Goal: Transaction & Acquisition: Book appointment/travel/reservation

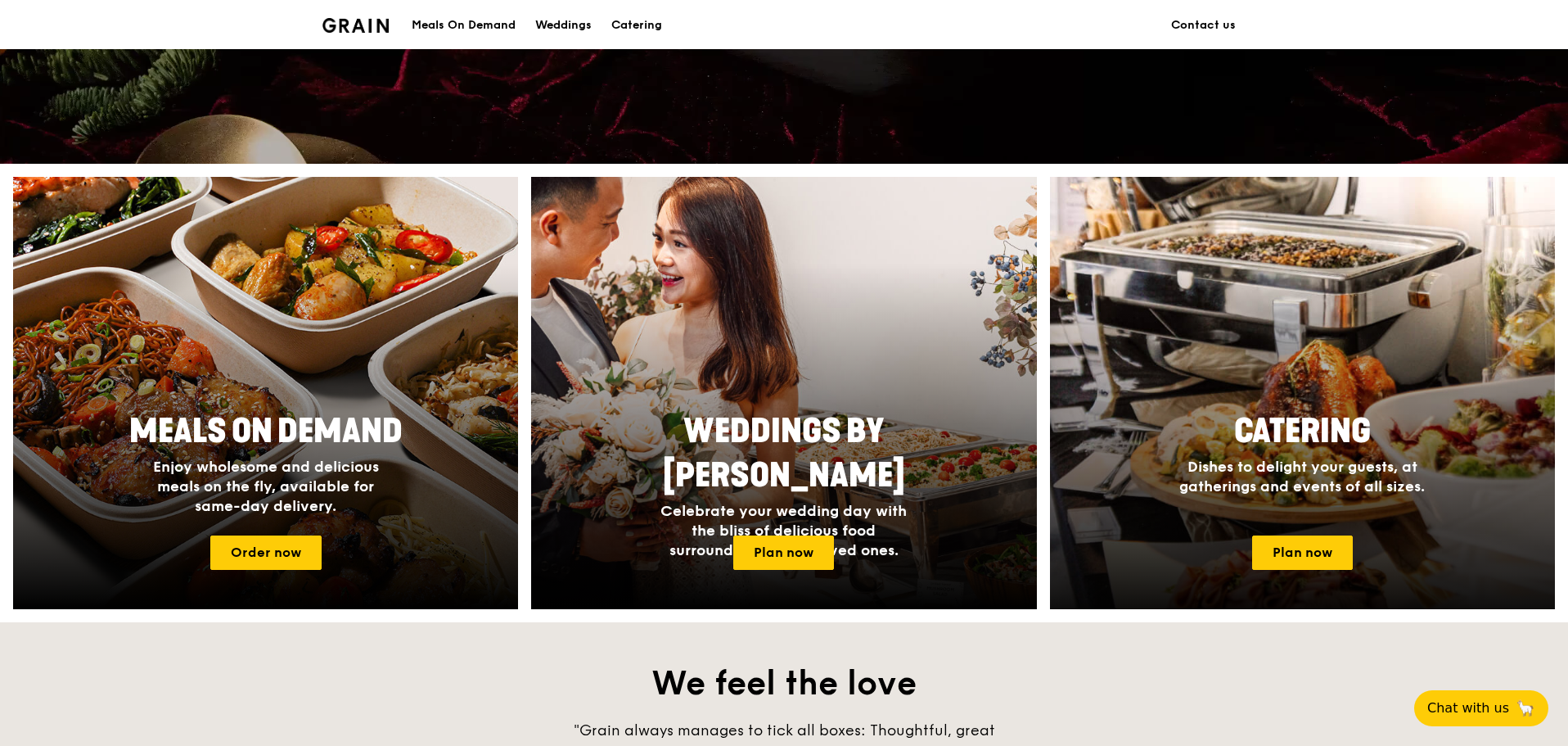
scroll to position [901, 0]
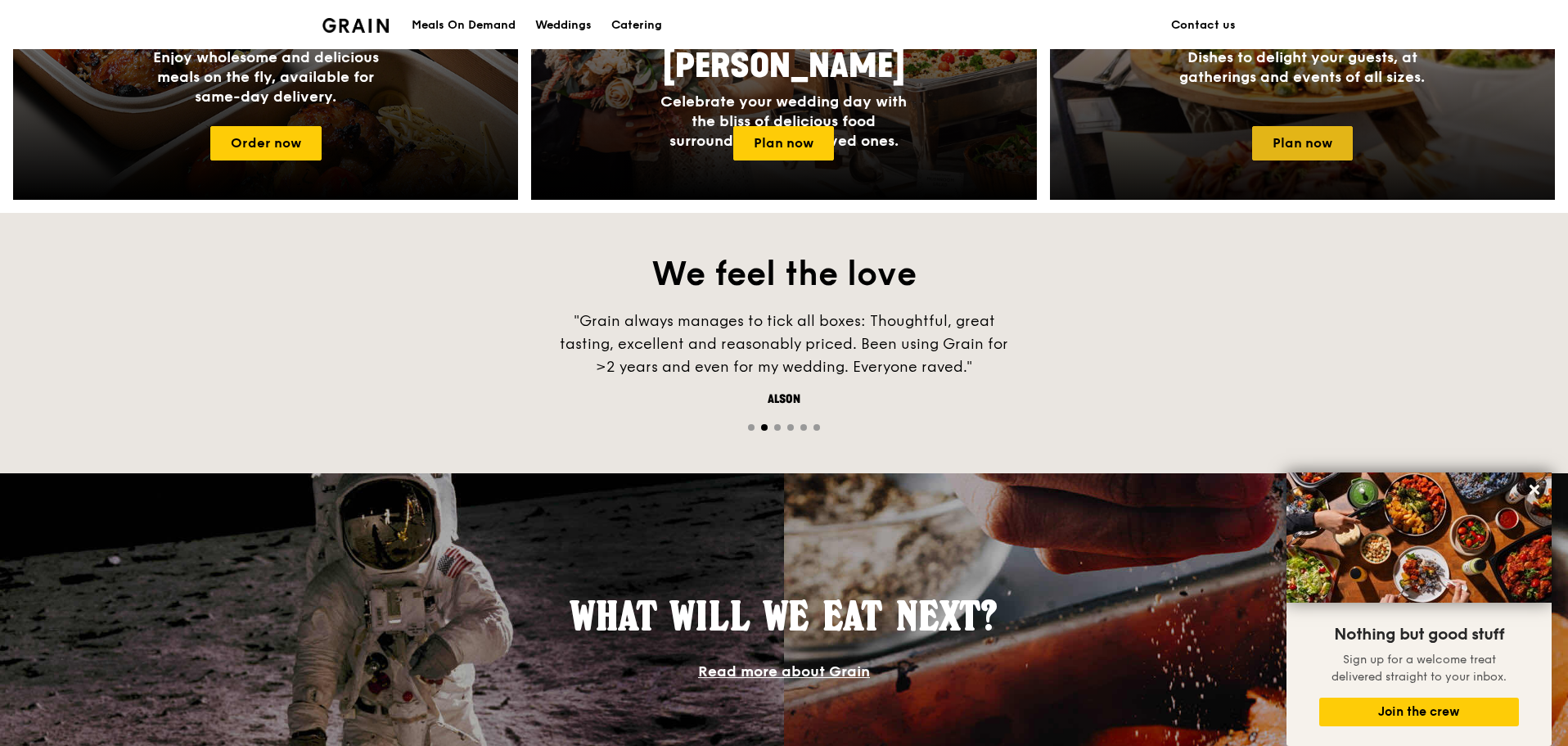
drag, startPoint x: 1296, startPoint y: 151, endPoint x: 1283, endPoint y: 149, distance: 13.2
click at [1283, 149] on link "Plan now" at bounding box center [1302, 143] width 101 height 34
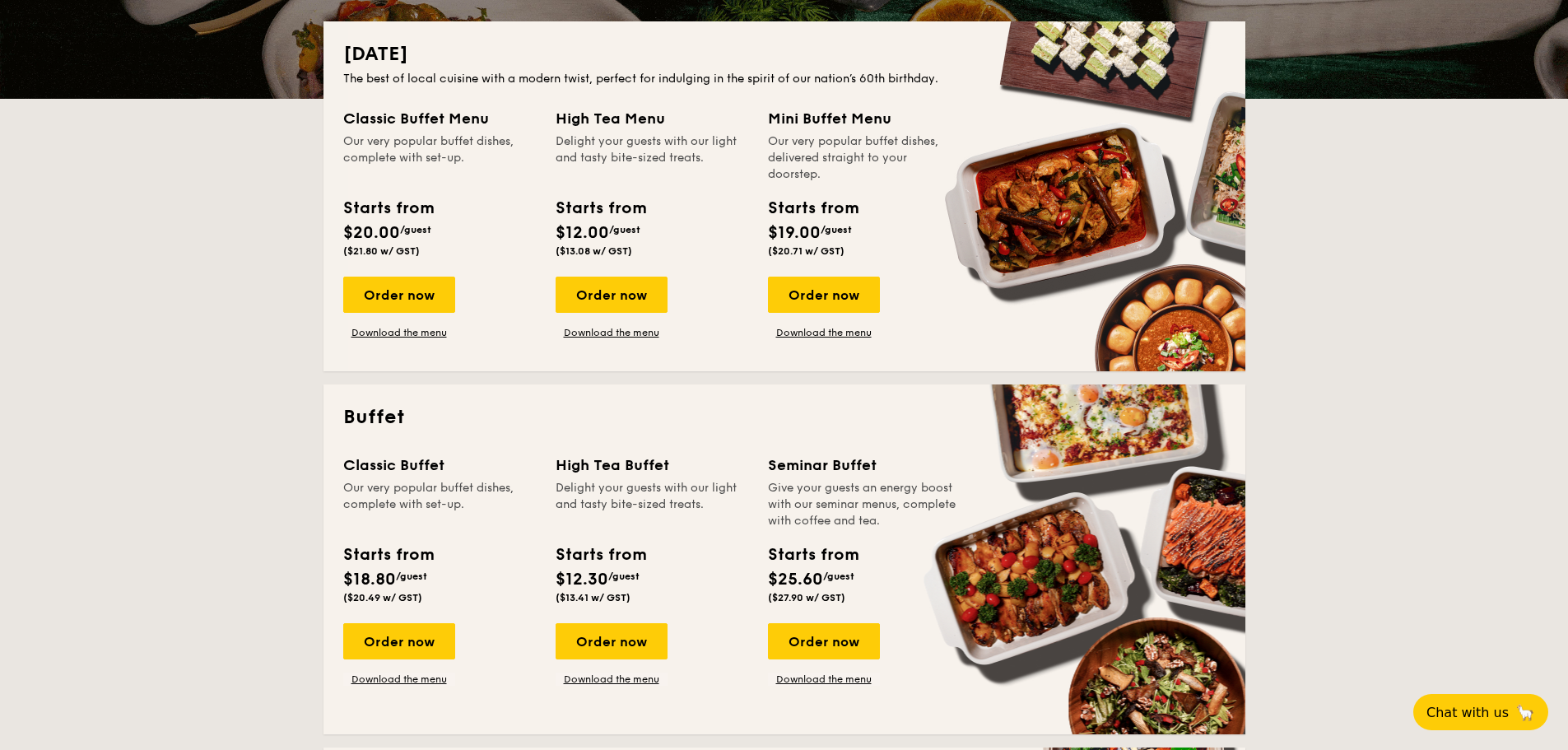
scroll to position [564, 0]
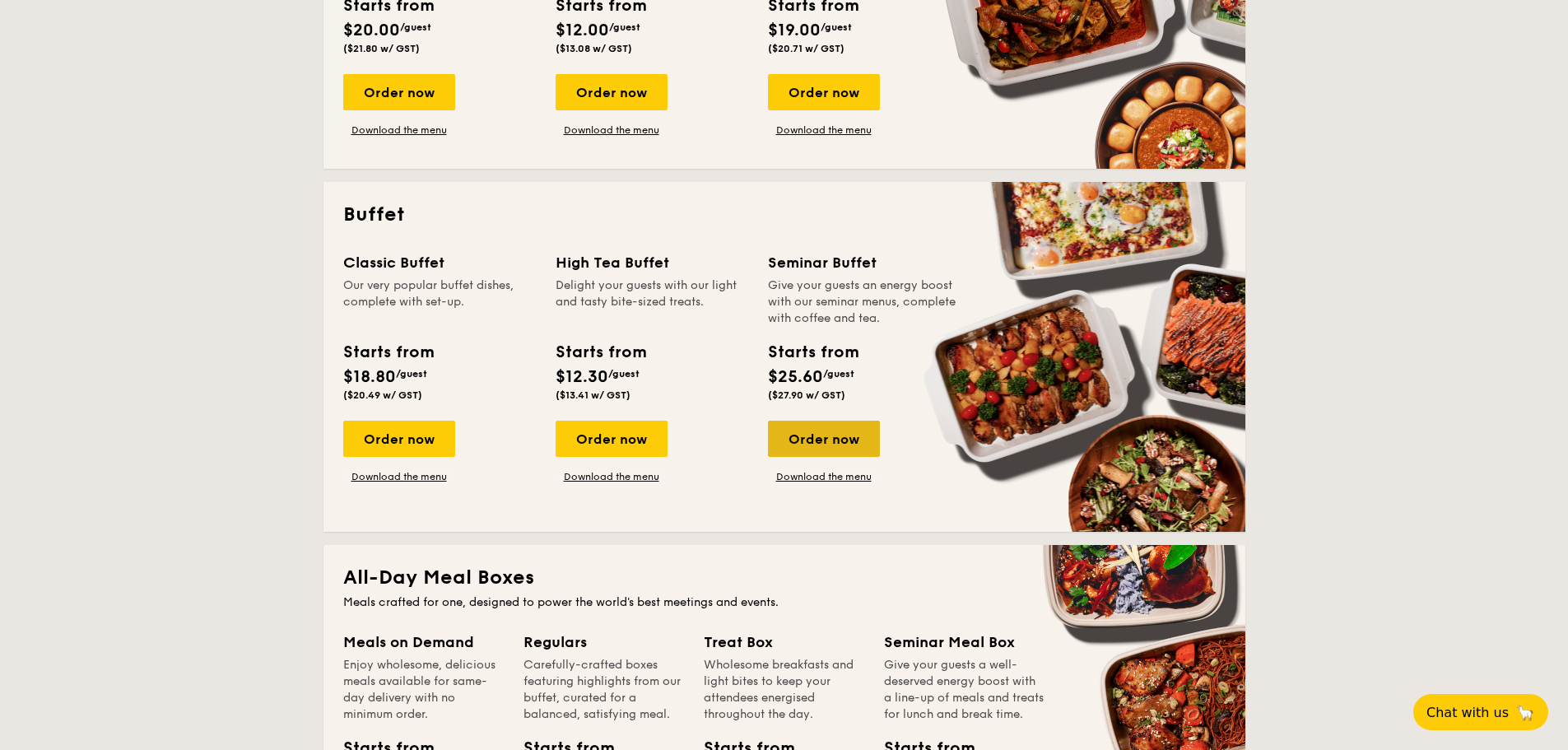
click at [827, 442] on div "Order now" at bounding box center [824, 438] width 112 height 36
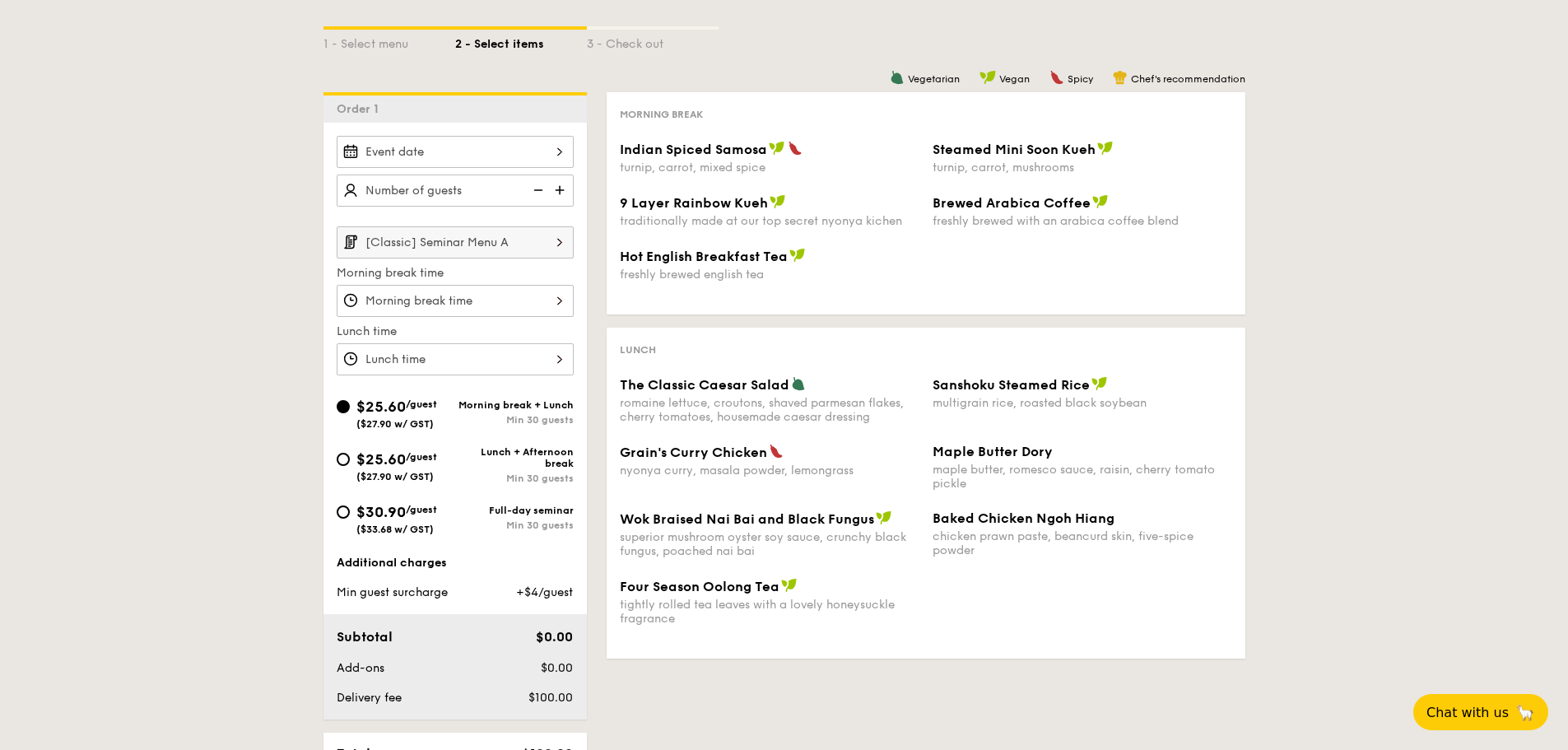
scroll to position [330, 0]
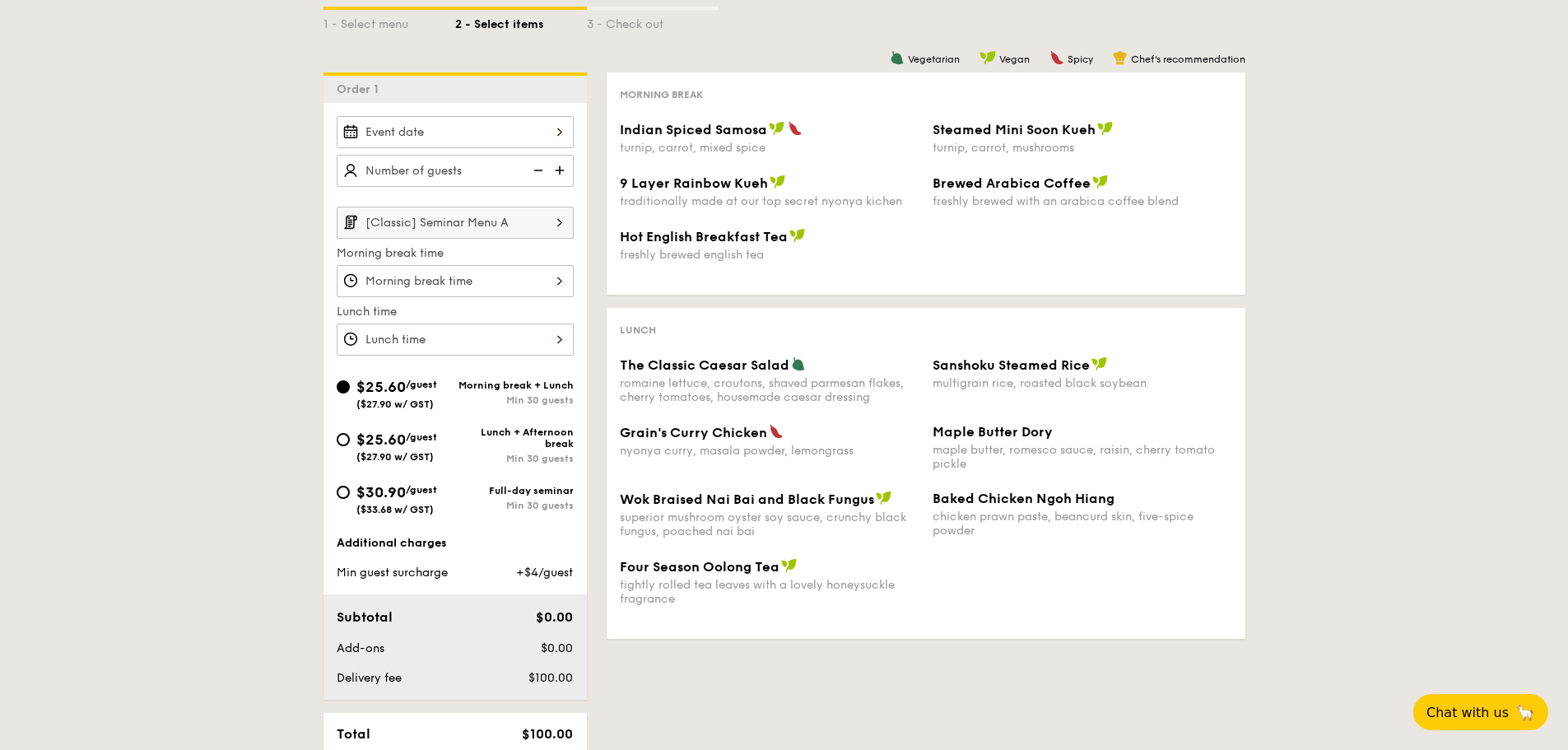
click at [507, 138] on input "Indian Spiced Samosa turnip, carrot, mixed spice" at bounding box center [455, 132] width 237 height 32
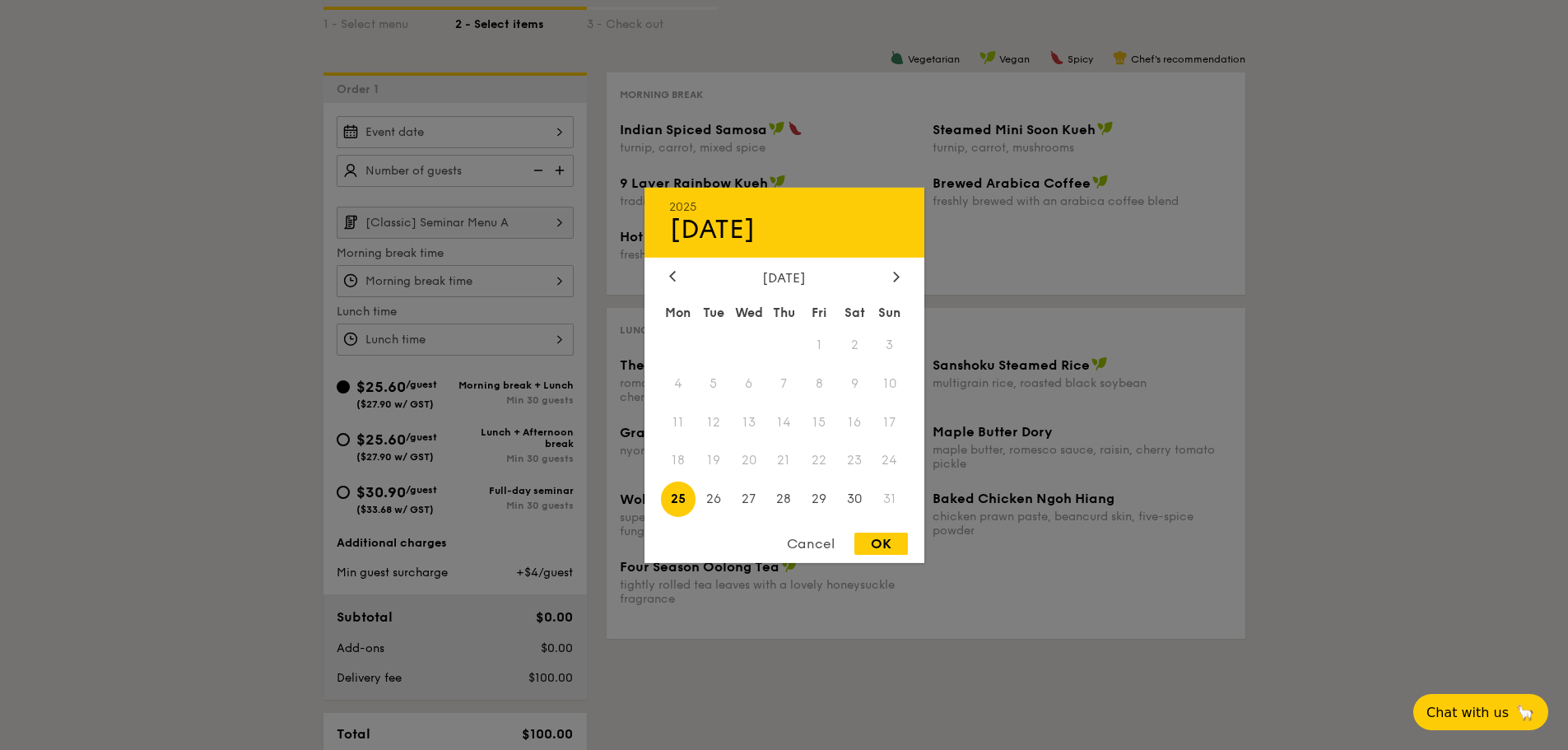
click at [888, 273] on div "[DATE]" at bounding box center [784, 277] width 231 height 16
click at [898, 273] on icon at bounding box center [896, 276] width 7 height 11
click at [790, 467] on span "25" at bounding box center [784, 461] width 35 height 35
click at [894, 548] on div "OK" at bounding box center [880, 543] width 54 height 22
type input "[DATE]"
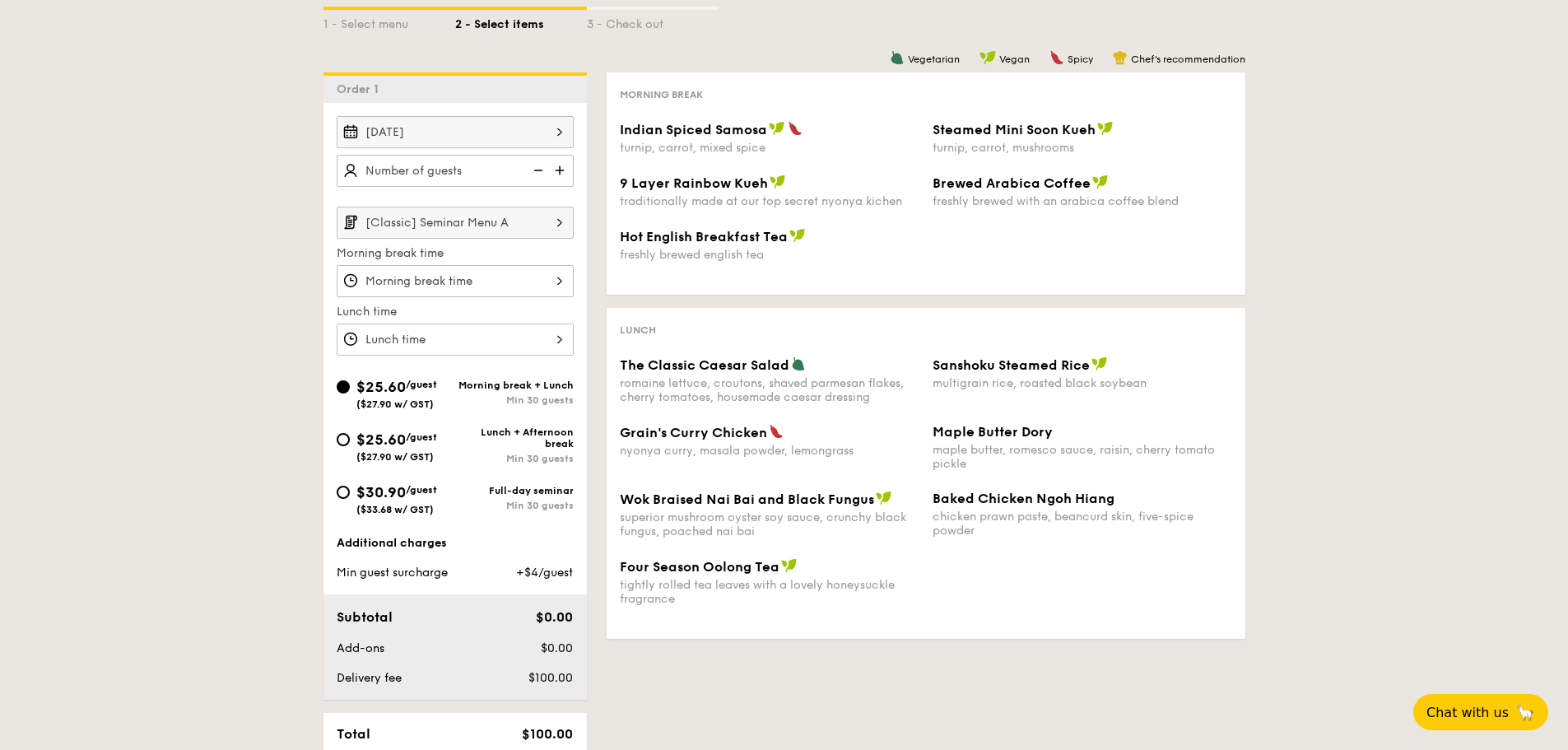
click at [560, 174] on img at bounding box center [560, 170] width 24 height 31
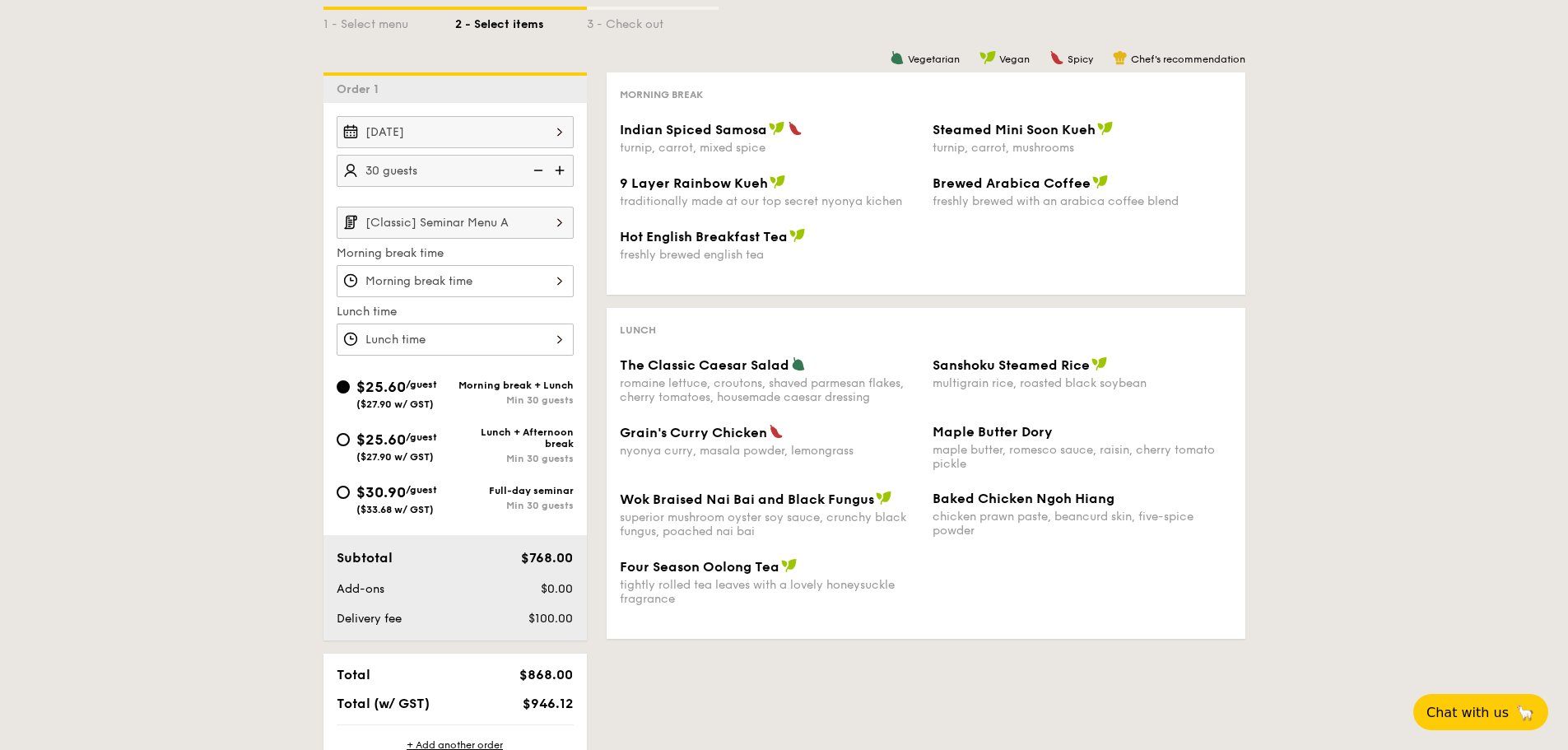
click at [560, 174] on img at bounding box center [560, 170] width 24 height 31
click at [537, 169] on img at bounding box center [536, 170] width 24 height 31
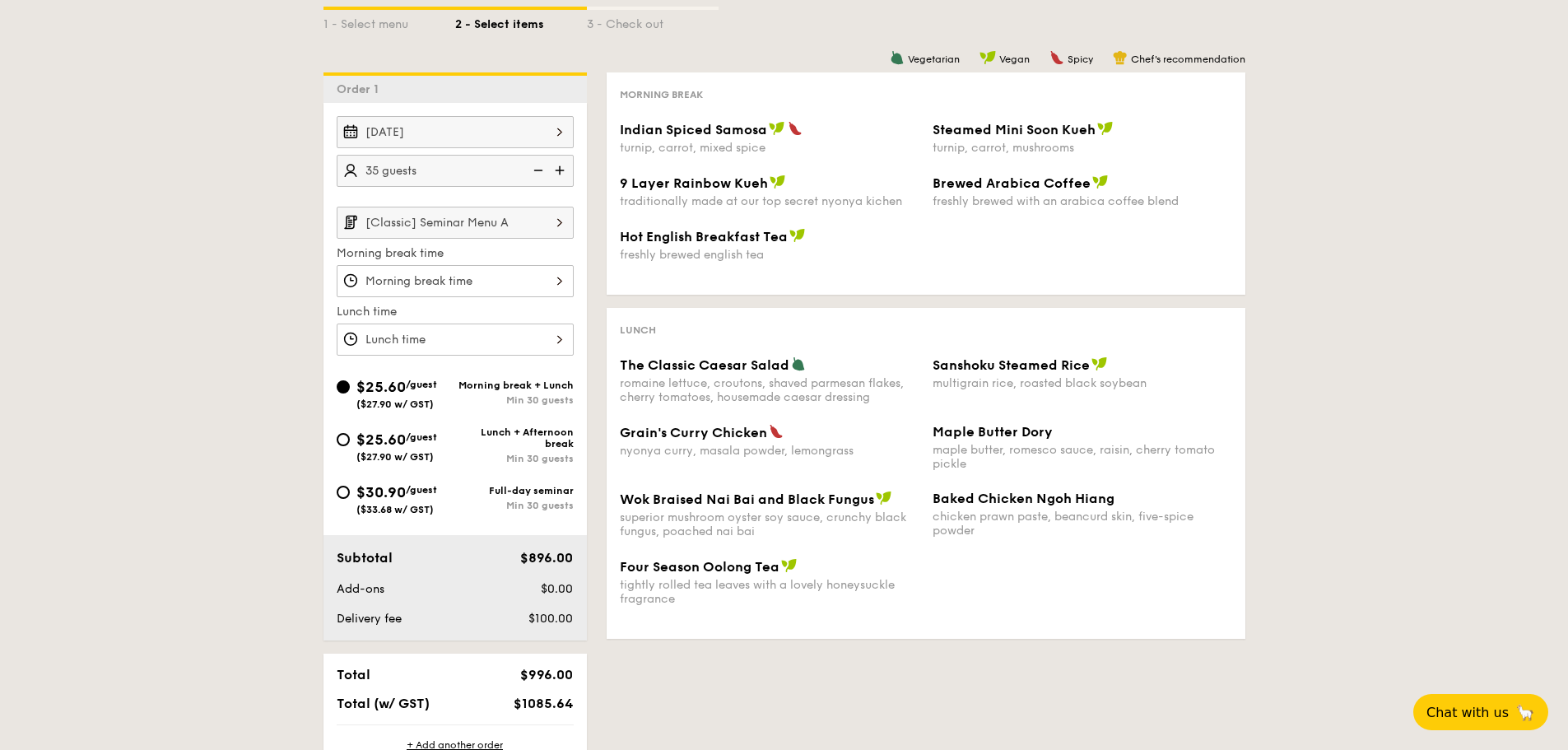
click at [537, 169] on img at bounding box center [536, 170] width 24 height 31
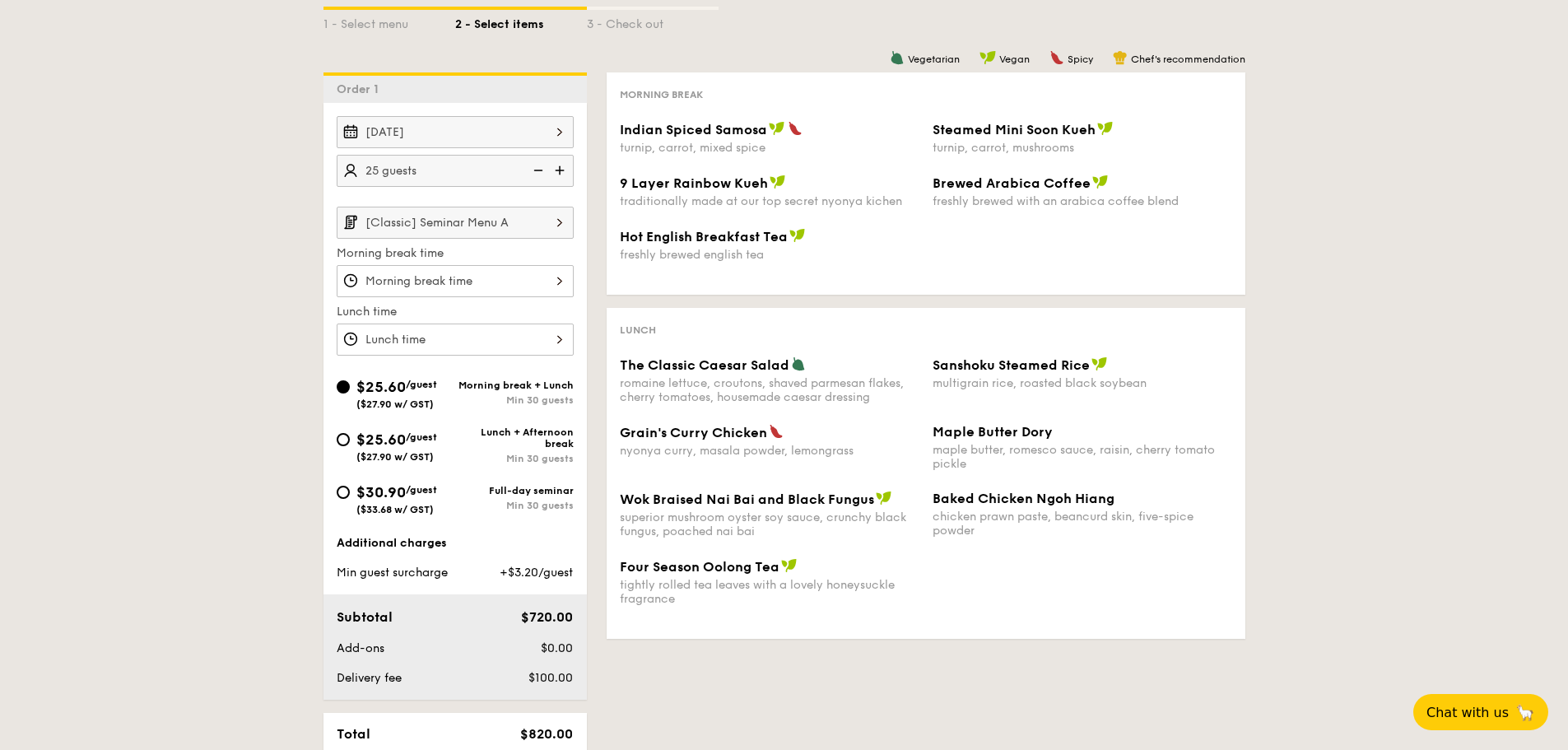
click at [532, 218] on input "[Classic] Seminar Menu A" at bounding box center [455, 222] width 237 height 32
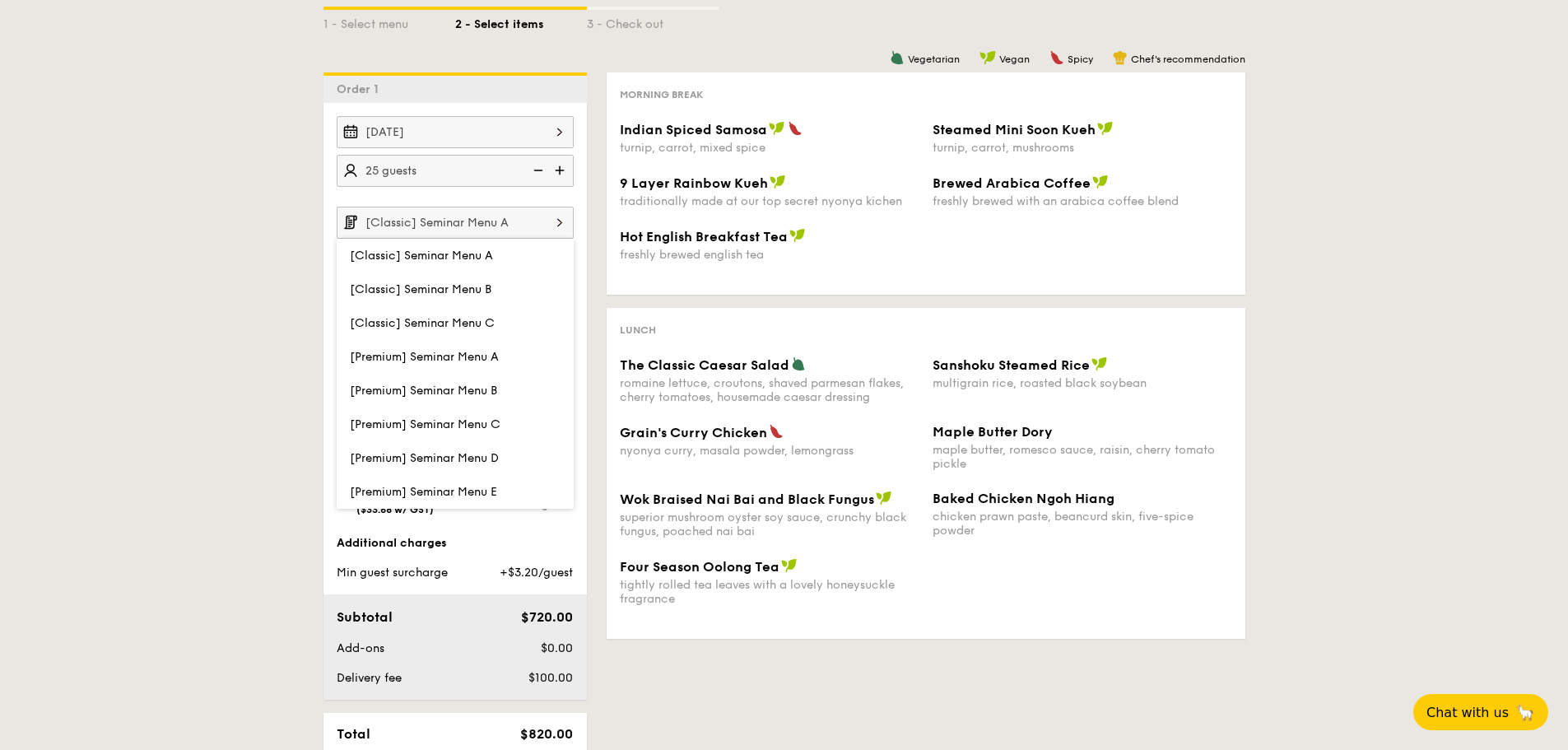
click at [532, 218] on input "[Classic] Seminar Menu A" at bounding box center [455, 222] width 237 height 32
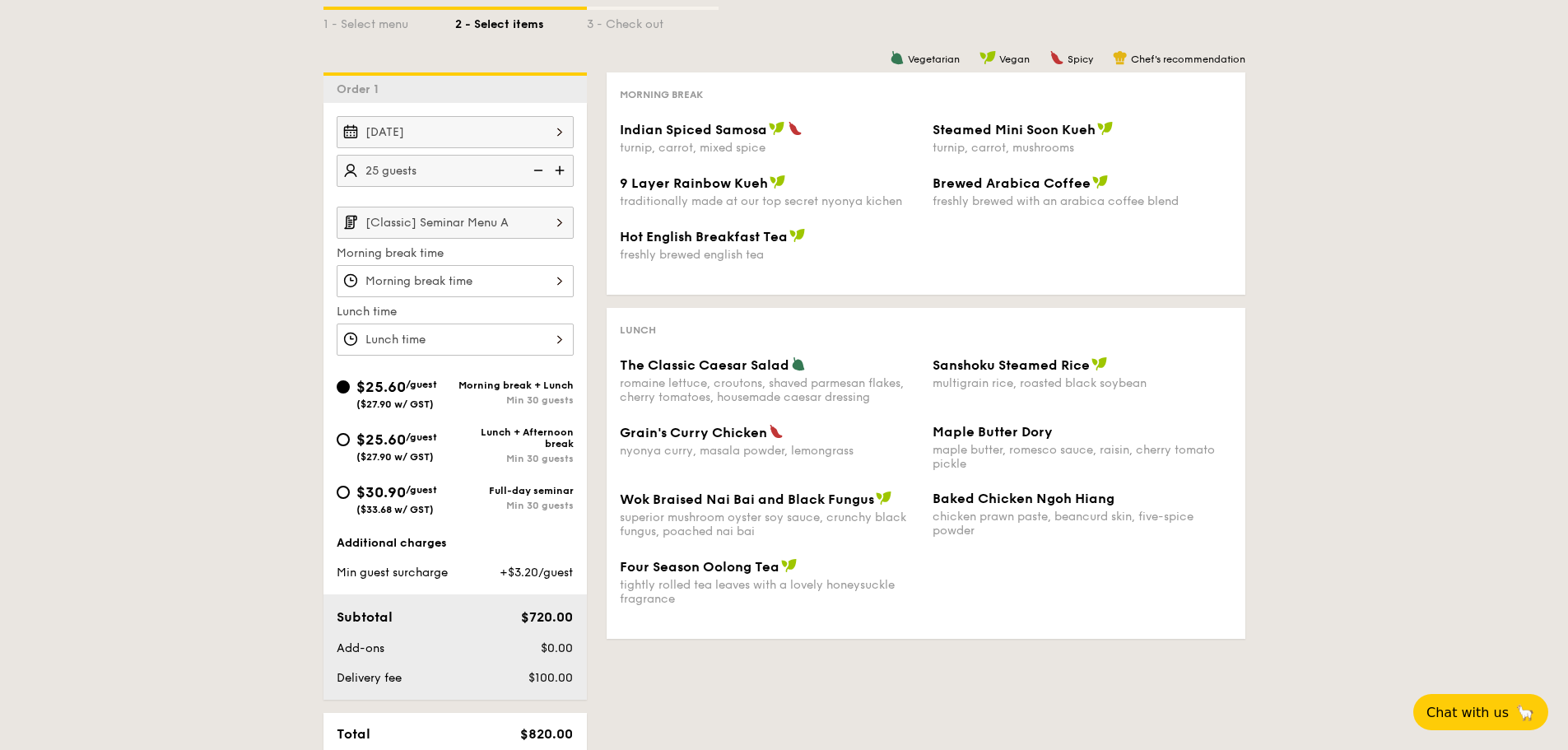
click at [532, 218] on input "[Classic] Seminar Menu A" at bounding box center [455, 222] width 237 height 32
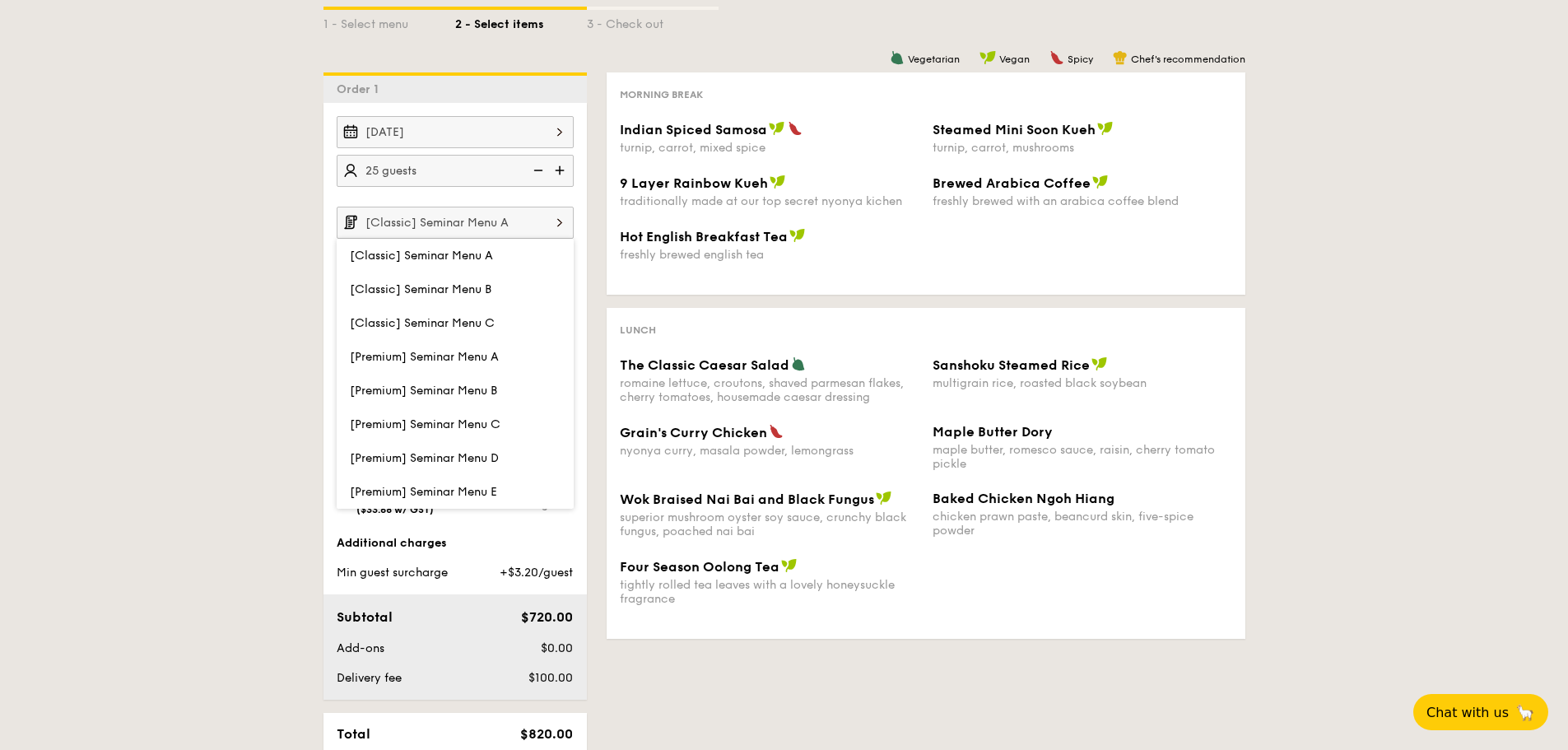
click at [532, 218] on input "[Classic] Seminar Menu A" at bounding box center [455, 222] width 237 height 32
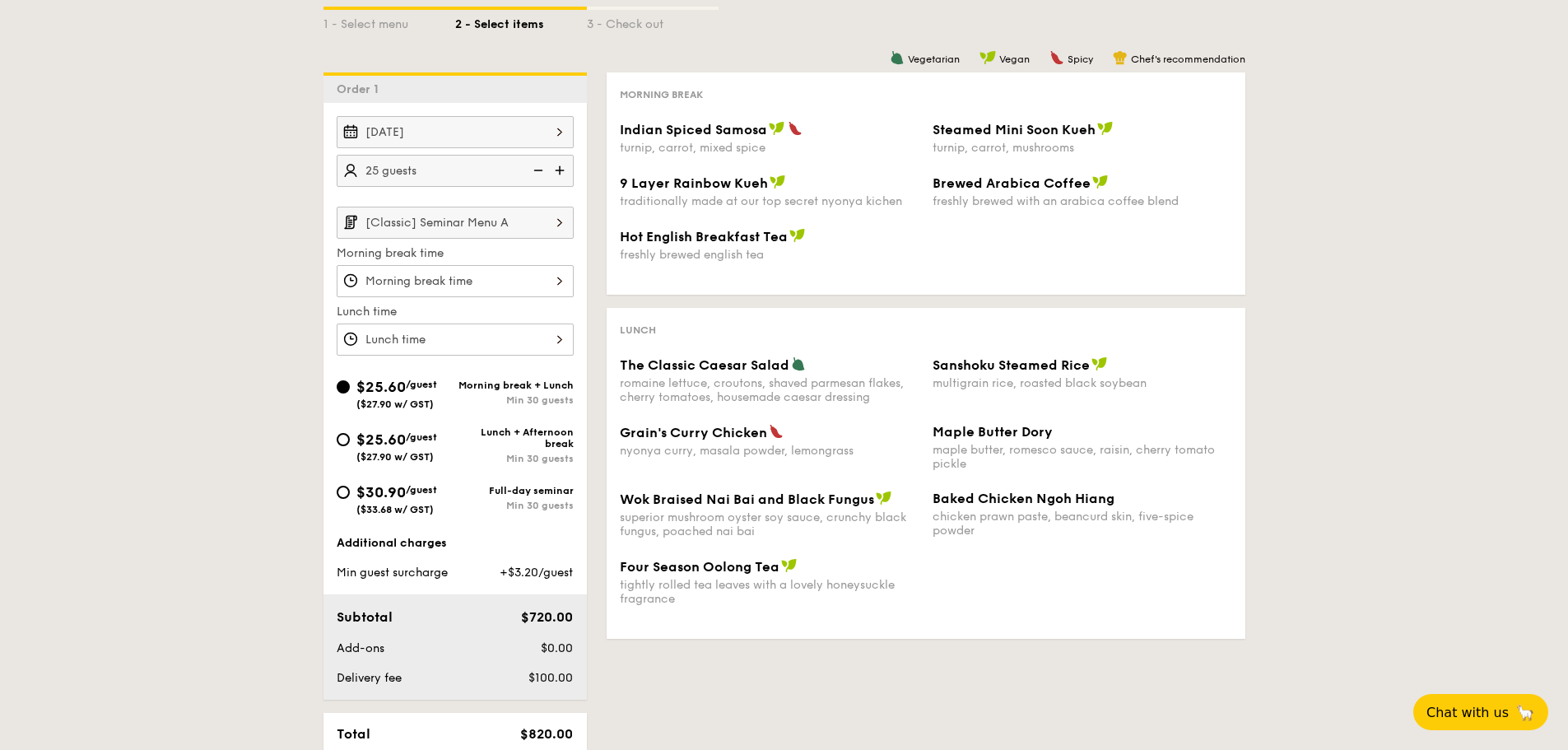
click at [561, 167] on img at bounding box center [560, 170] width 24 height 31
type input "30 guests"
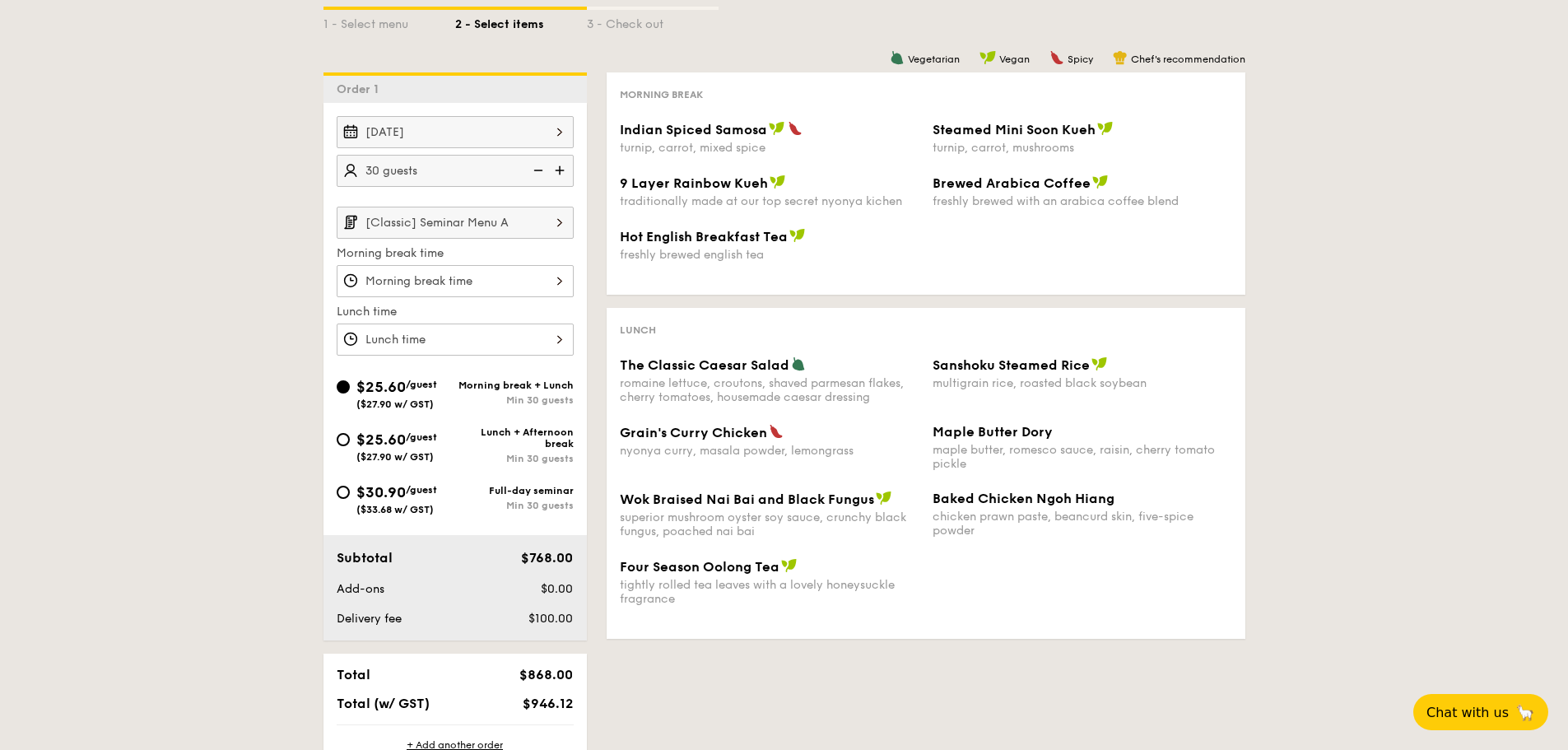
click at [539, 221] on input "[Classic] Seminar Menu A" at bounding box center [455, 222] width 237 height 32
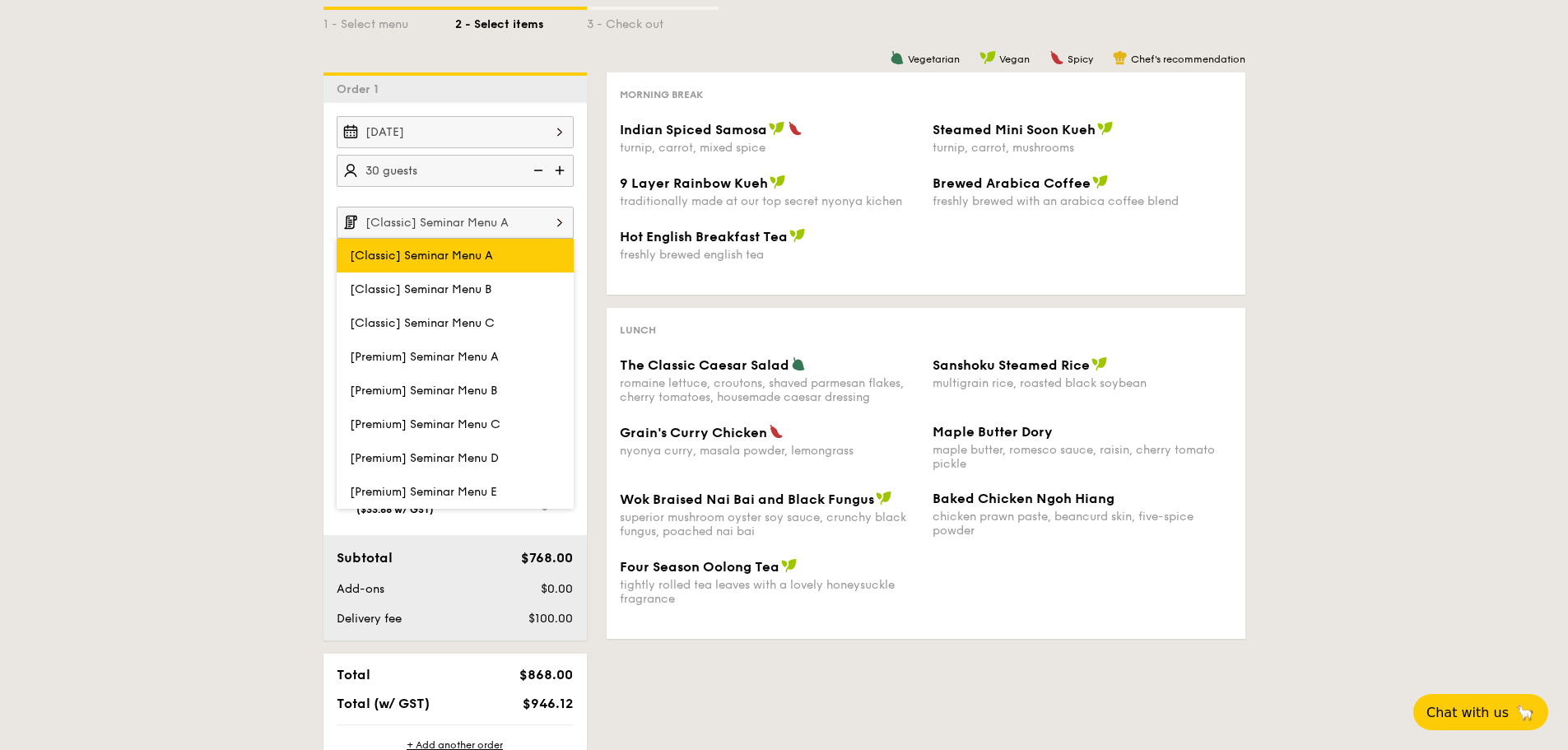
click at [480, 253] on span "[Classic] Seminar Menu A" at bounding box center [422, 255] width 143 height 14
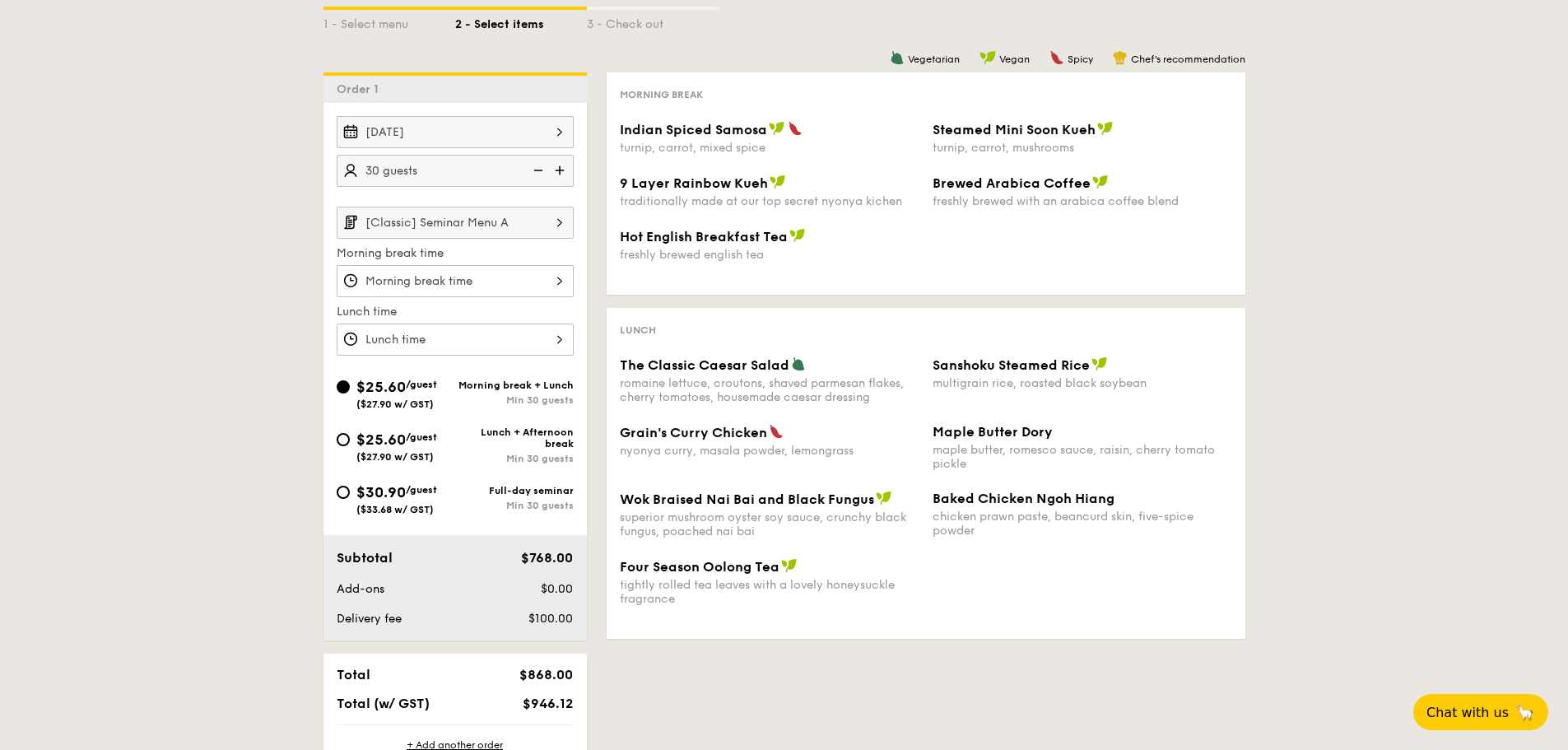
click at [463, 337] on input "Indian Spiced Samosa turnip, carrot, mixed spice" at bounding box center [455, 339] width 237 height 32
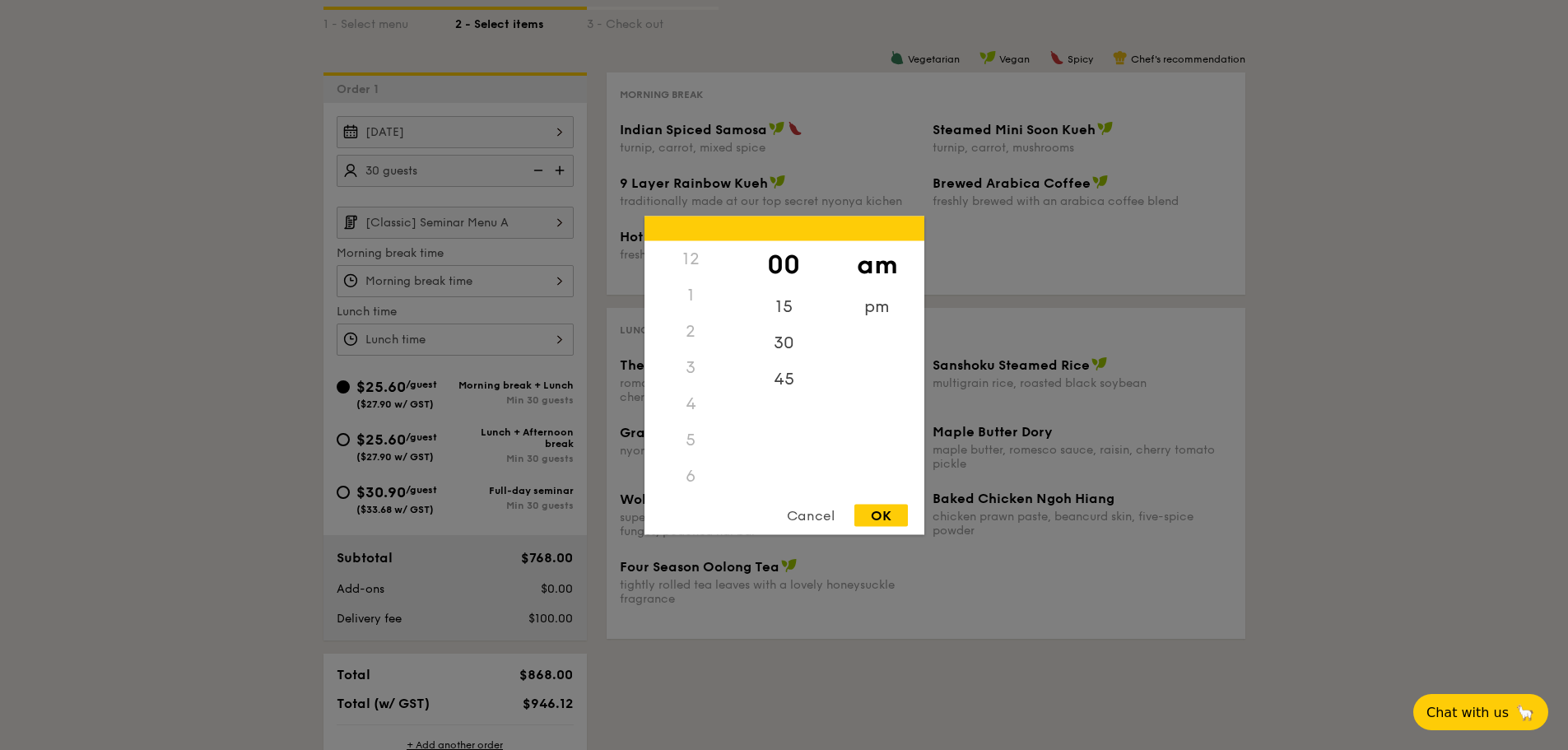
scroll to position [195, 0]
click at [191, 386] on div at bounding box center [784, 375] width 1568 height 750
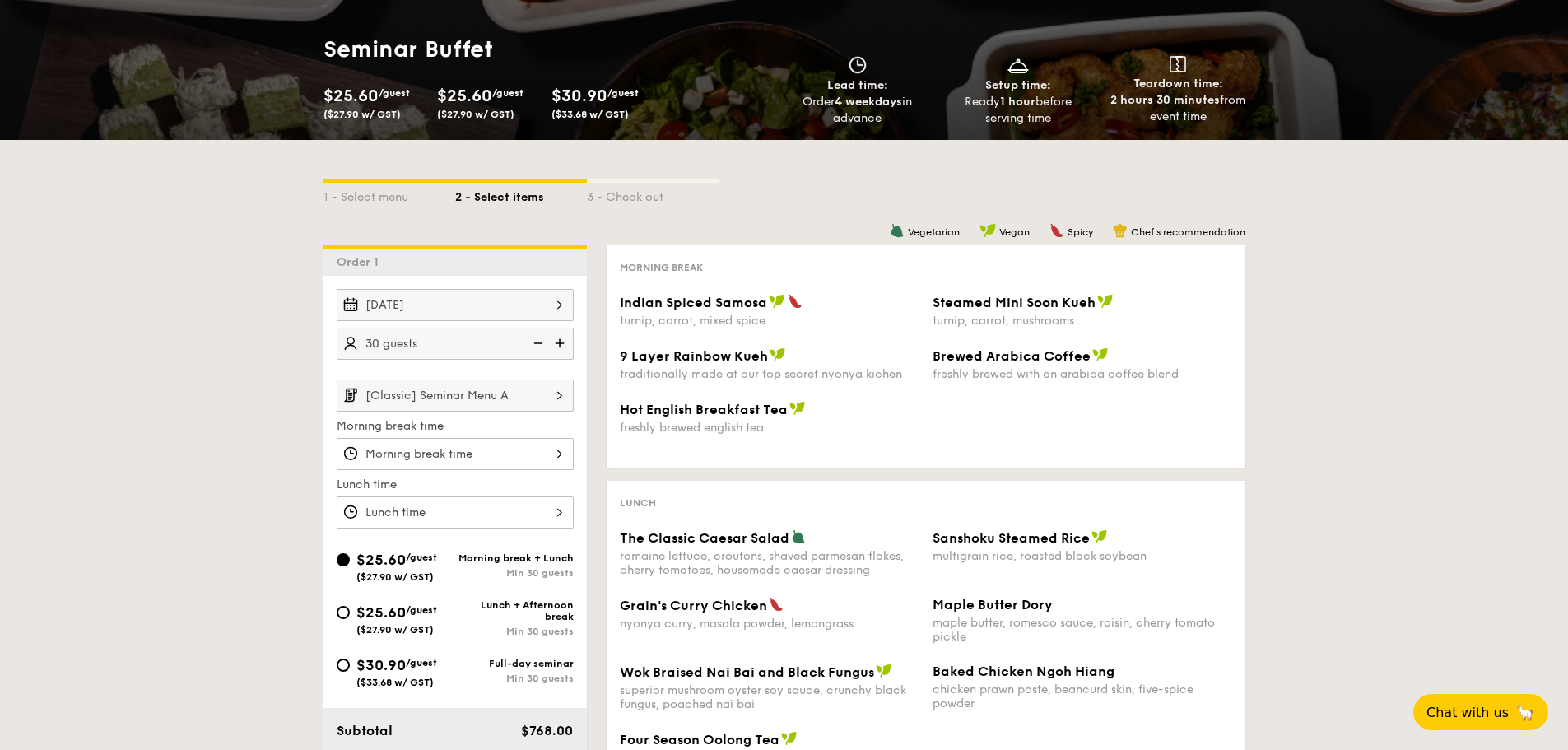
scroll to position [0, 0]
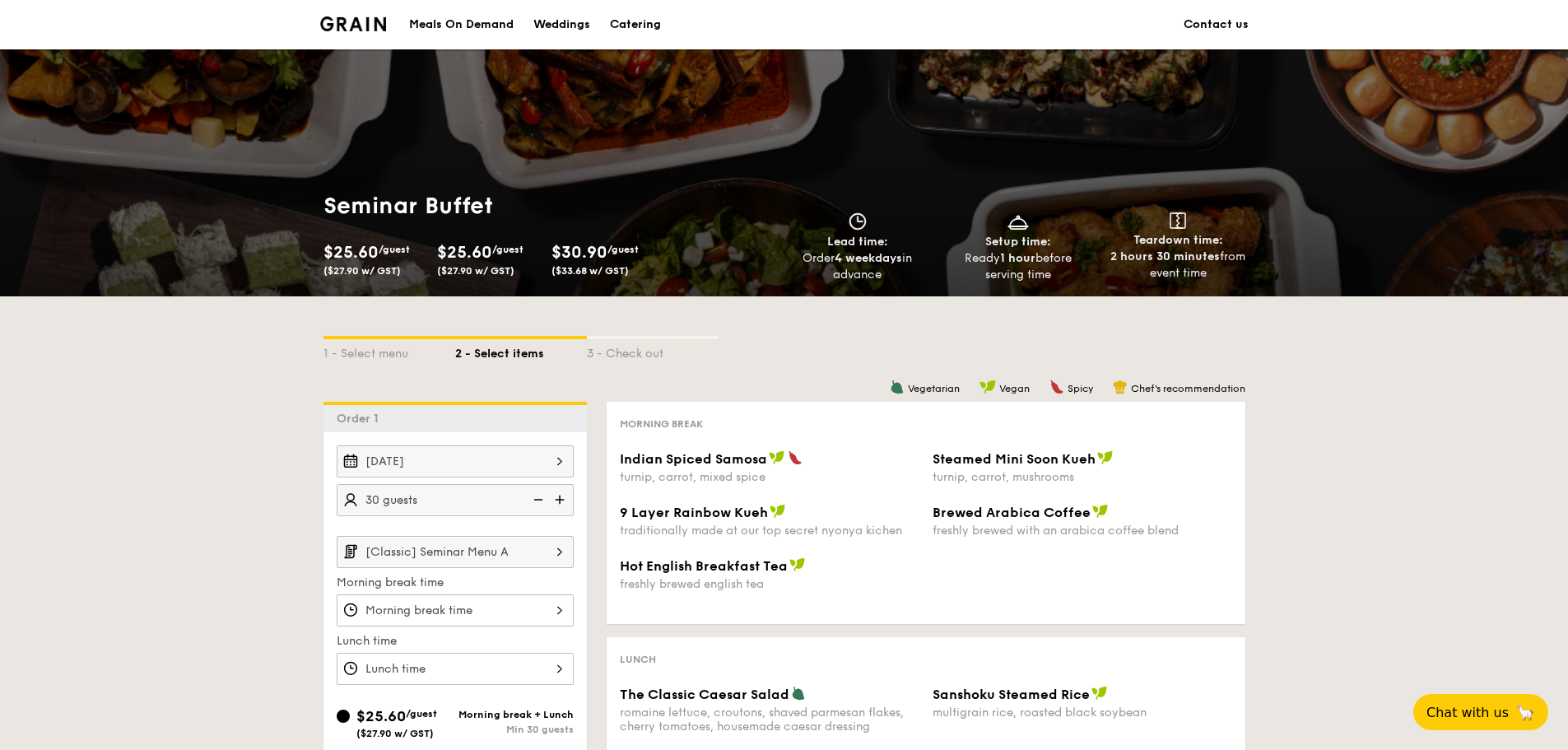
click at [636, 28] on div "Catering" at bounding box center [636, 24] width 51 height 49
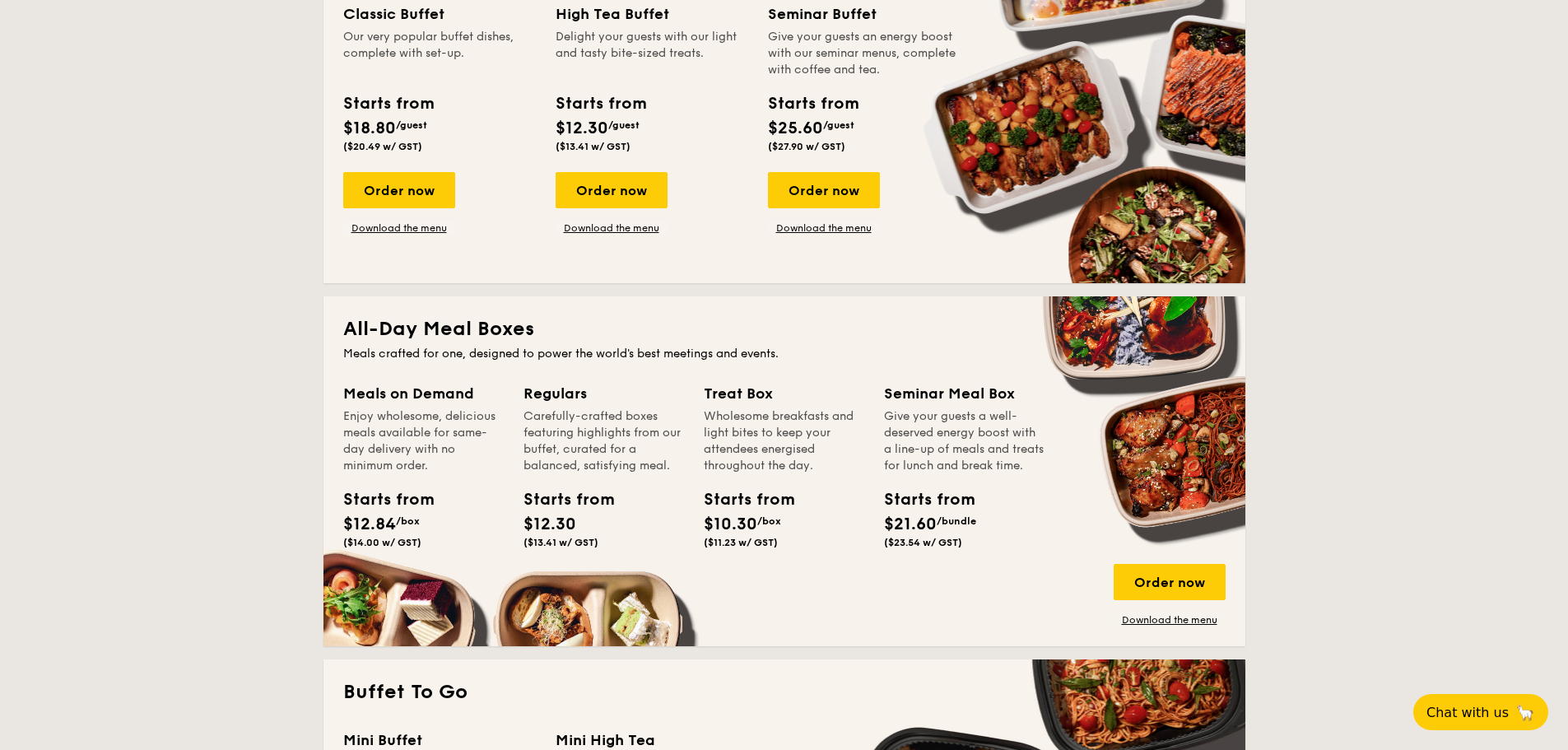
scroll to position [822, 0]
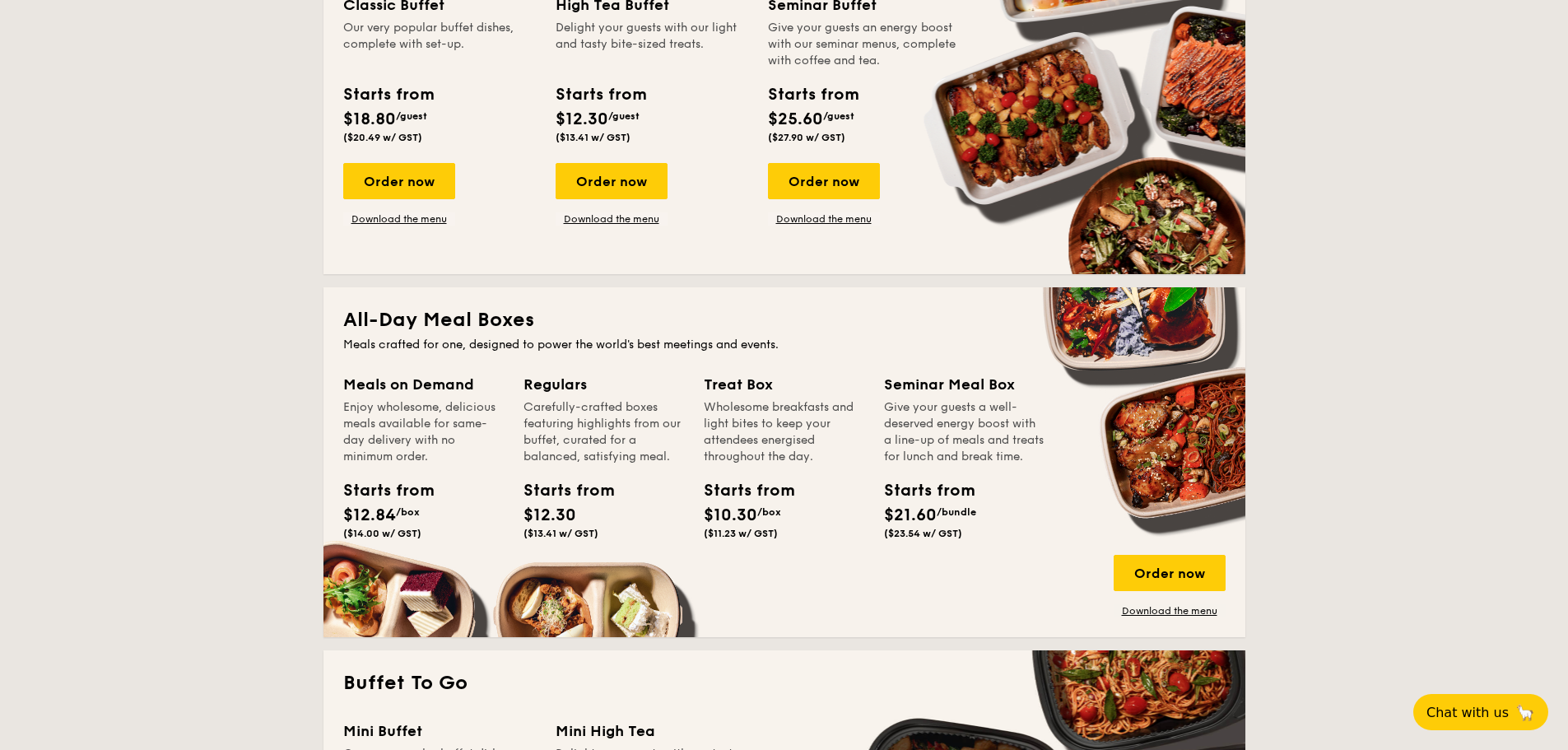
click at [918, 525] on span "$21.60" at bounding box center [911, 515] width 53 height 20
click at [923, 422] on div "Give your guests a well-deserved energy boost with a line-up of meals and treat…" at bounding box center [964, 431] width 160 height 66
click at [925, 396] on div "Seminar Meal Box Give your guests a well-deserved energy boost with a line-up o…" at bounding box center [964, 419] width 160 height 92
click at [930, 375] on div "Seminar Meal Box" at bounding box center [964, 384] width 160 height 23
click at [1189, 584] on div "Order now" at bounding box center [1170, 572] width 112 height 36
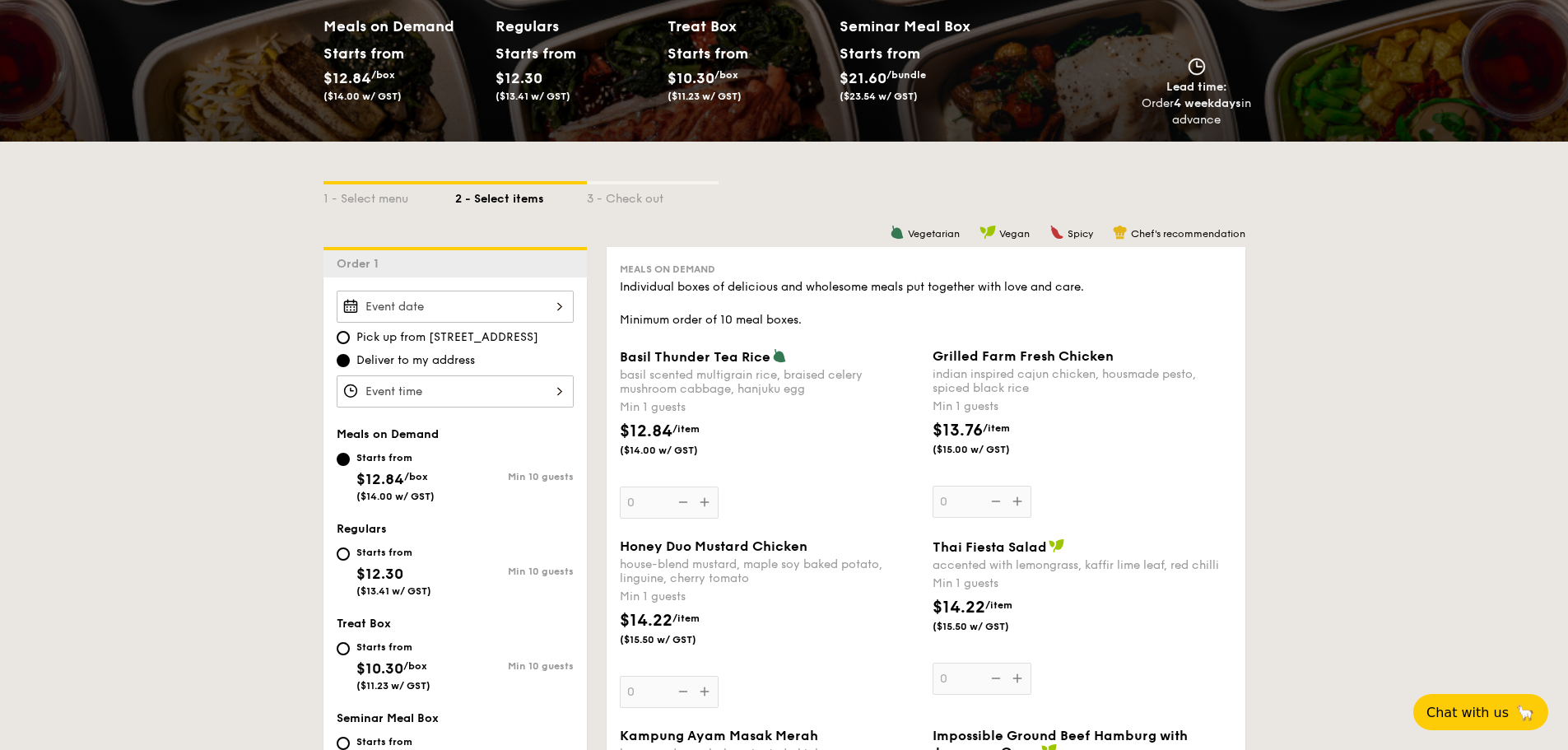
scroll to position [246, 0]
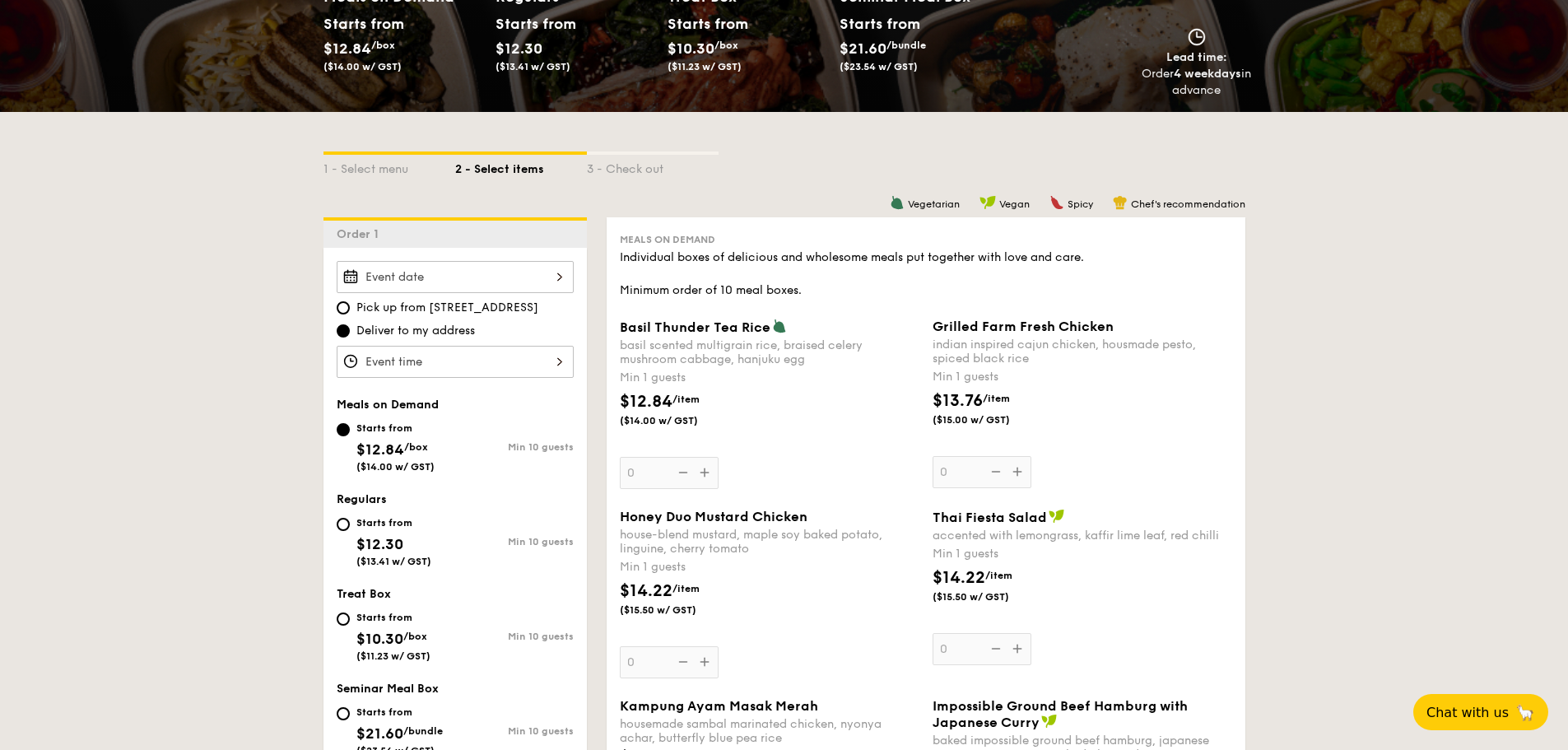
click at [519, 287] on input "Basil Thunder Tea [PERSON_NAME] scented multigrain rice, braised celery mushroo…" at bounding box center [455, 277] width 237 height 32
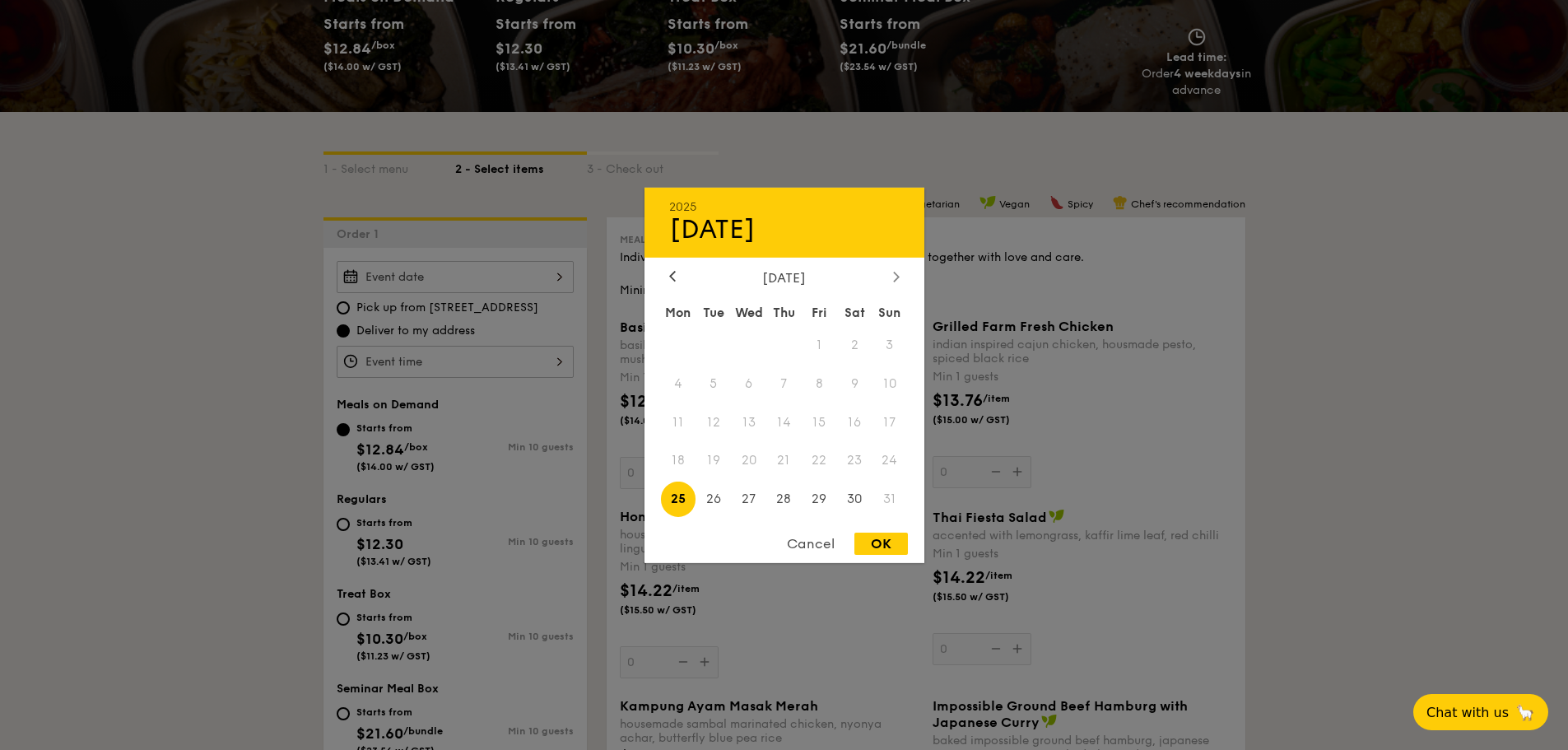
click at [897, 272] on icon at bounding box center [896, 276] width 7 height 11
click at [786, 400] on span "11" at bounding box center [784, 383] width 35 height 35
drag, startPoint x: 890, startPoint y: 551, endPoint x: 886, endPoint y: 540, distance: 11.7
click at [886, 540] on div "OK" at bounding box center [880, 543] width 54 height 22
type input "[DATE]"
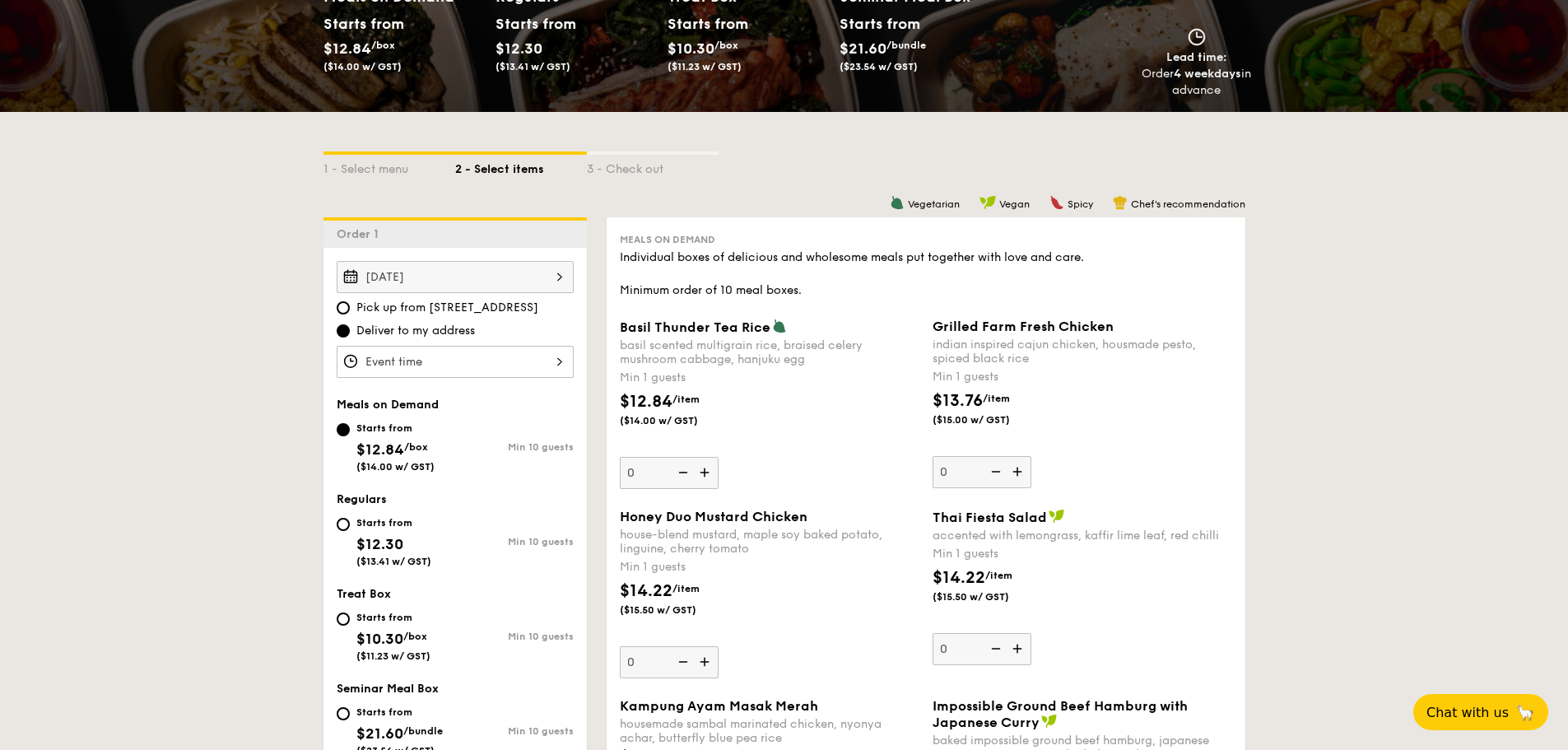
click at [482, 365] on input "Basil Thunder Tea [PERSON_NAME] scented multigrain rice, braised celery mushroo…" at bounding box center [455, 361] width 237 height 32
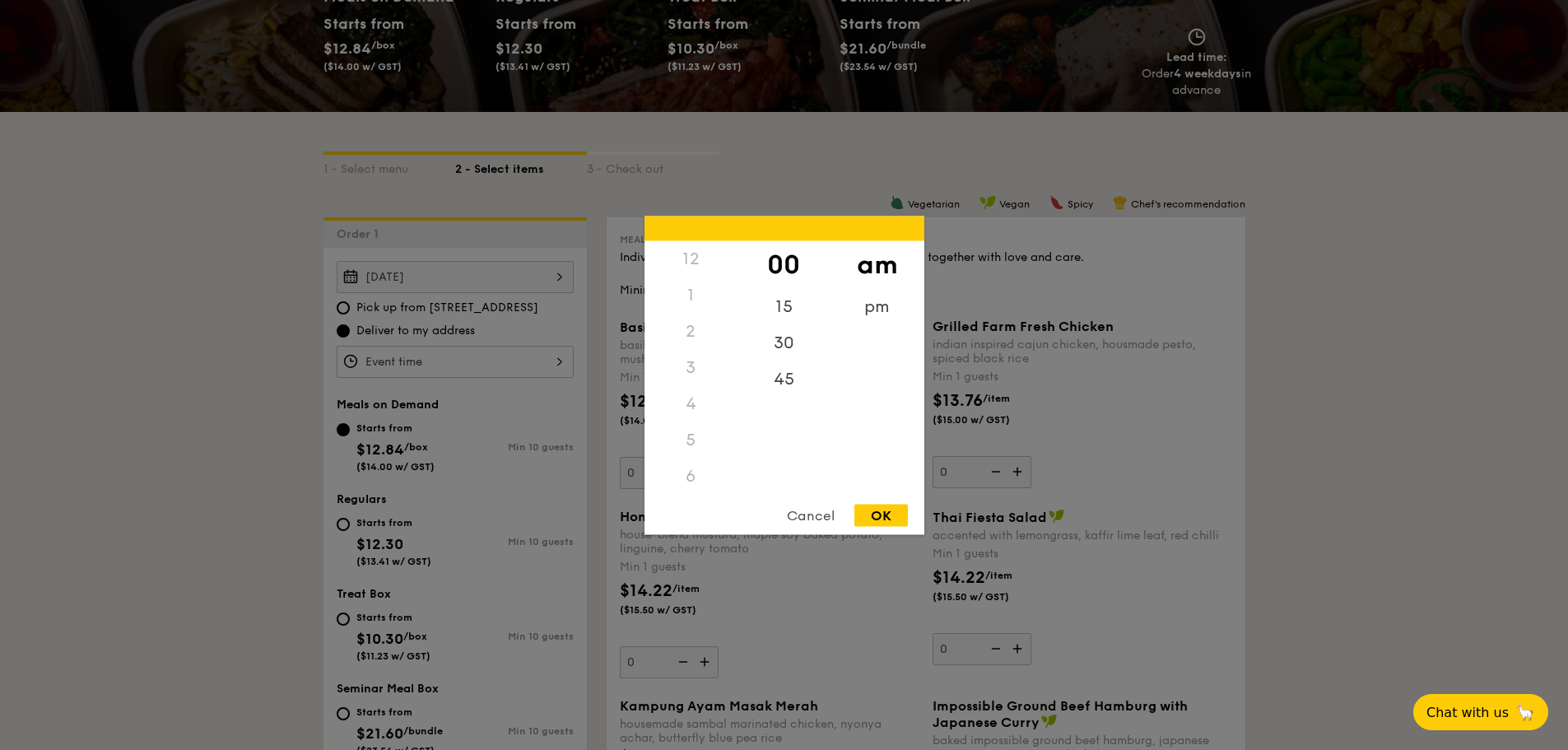
scroll to position [195, 0]
click at [694, 352] on div "8" at bounding box center [691, 352] width 93 height 36
click at [689, 384] on div "9" at bounding box center [691, 389] width 93 height 36
click at [689, 390] on div "9" at bounding box center [691, 389] width 93 height 36
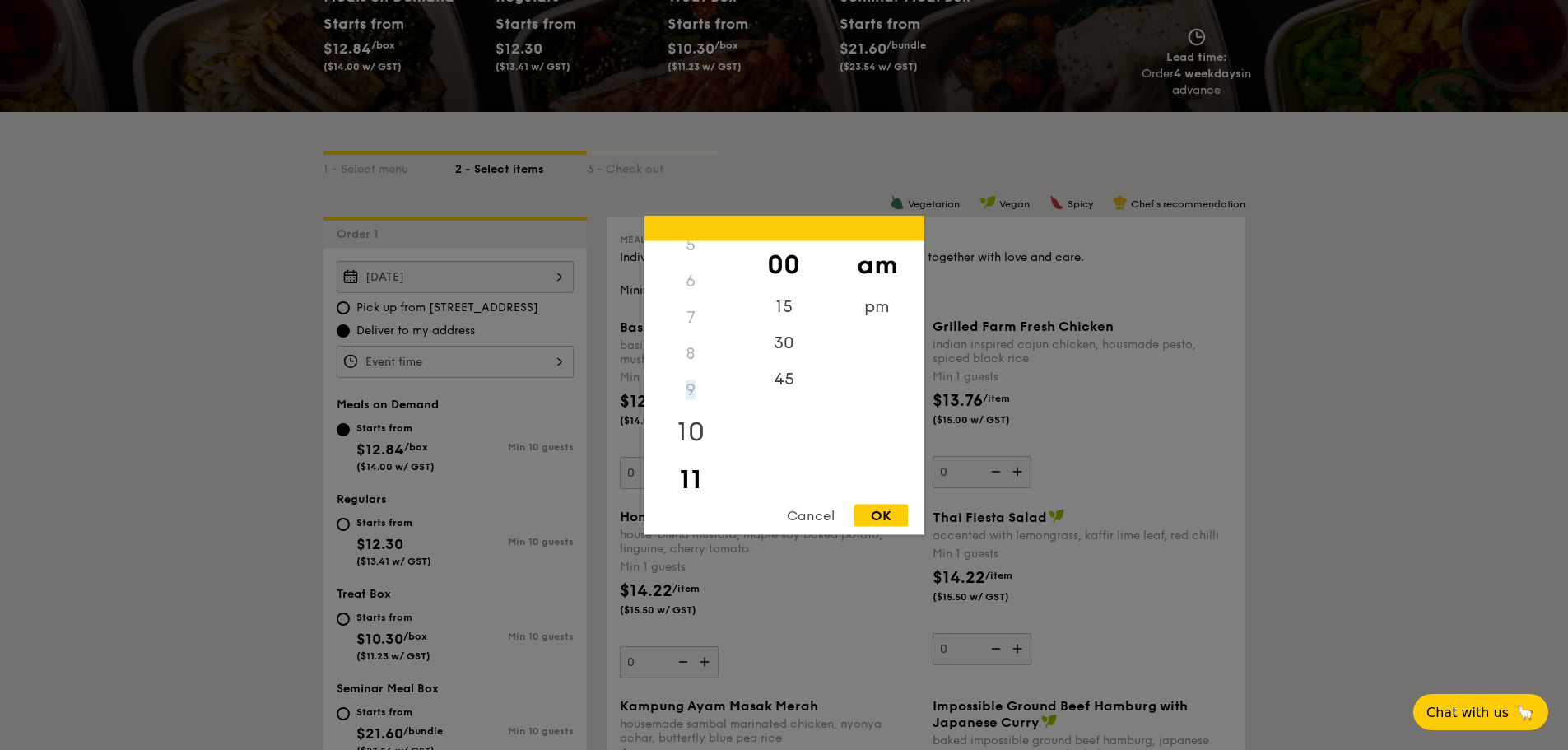
drag, startPoint x: 688, startPoint y: 467, endPoint x: 686, endPoint y: 420, distance: 47.0
click at [686, 420] on div "12 1 2 3 4 5 6 7 8 9 10 11" at bounding box center [691, 366] width 93 height 251
click at [694, 382] on div "9" at bounding box center [691, 389] width 93 height 36
click at [692, 384] on div "9" at bounding box center [691, 389] width 93 height 36
click at [682, 395] on div "9" at bounding box center [691, 389] width 93 height 36
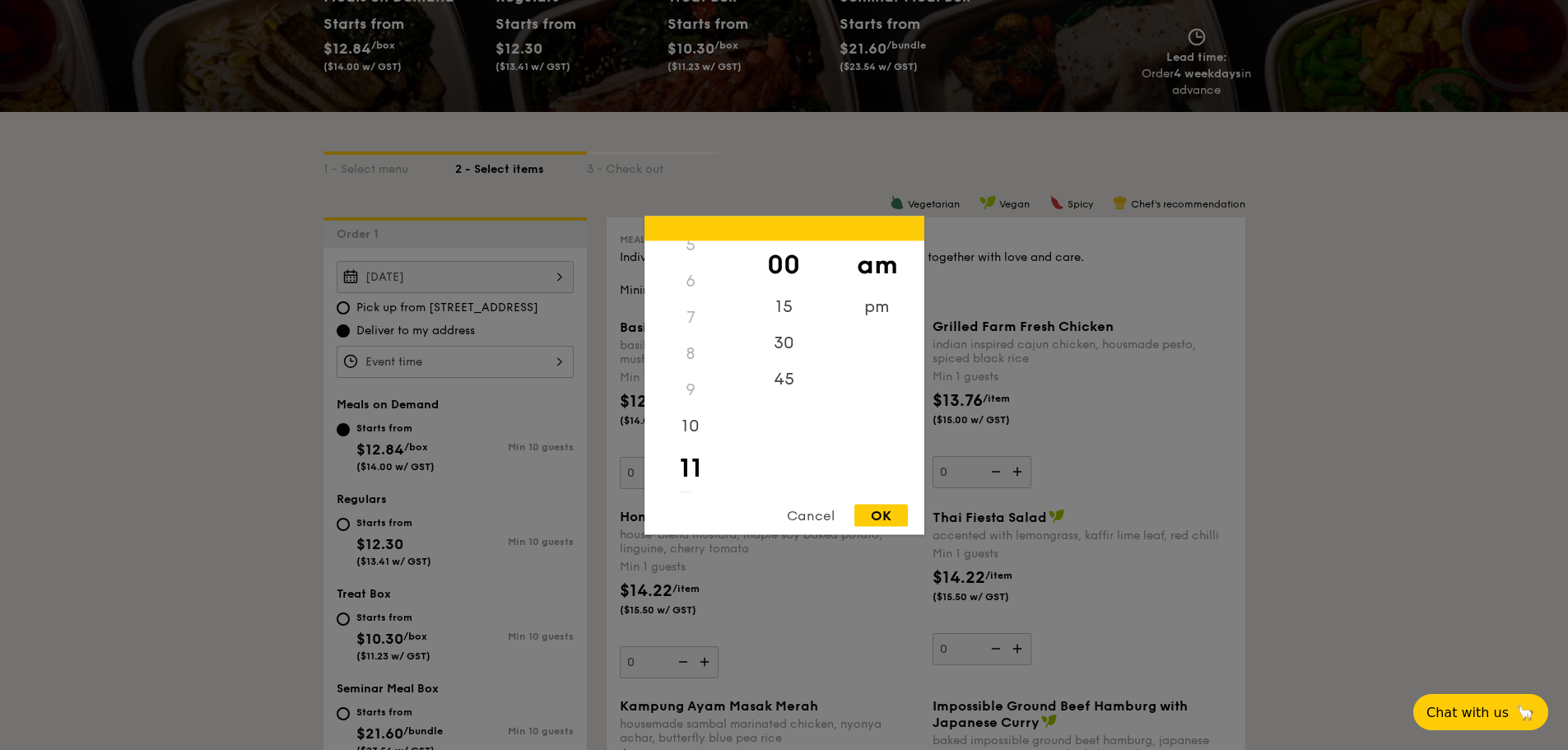
click at [682, 393] on div "9" at bounding box center [691, 389] width 93 height 36
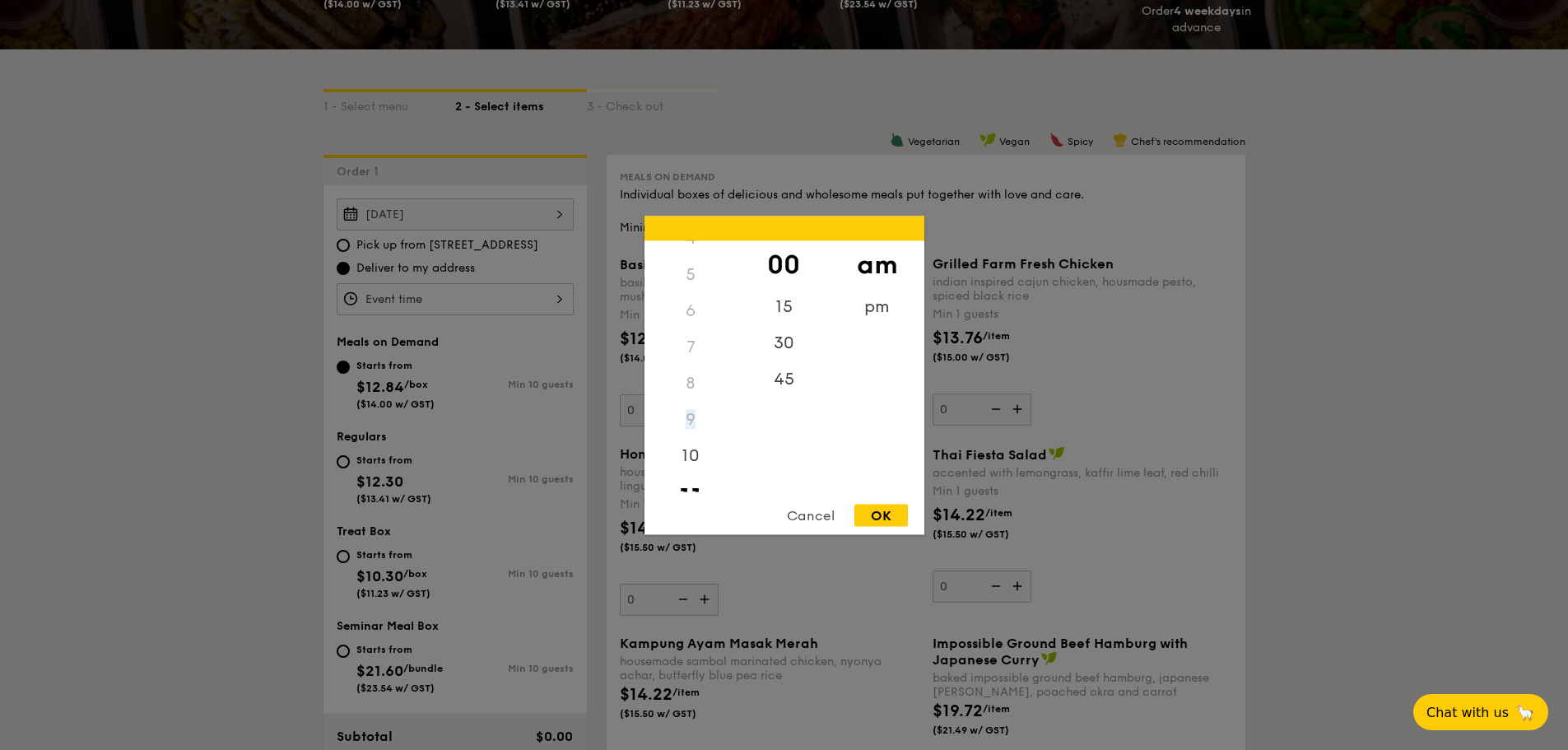
scroll to position [162, 0]
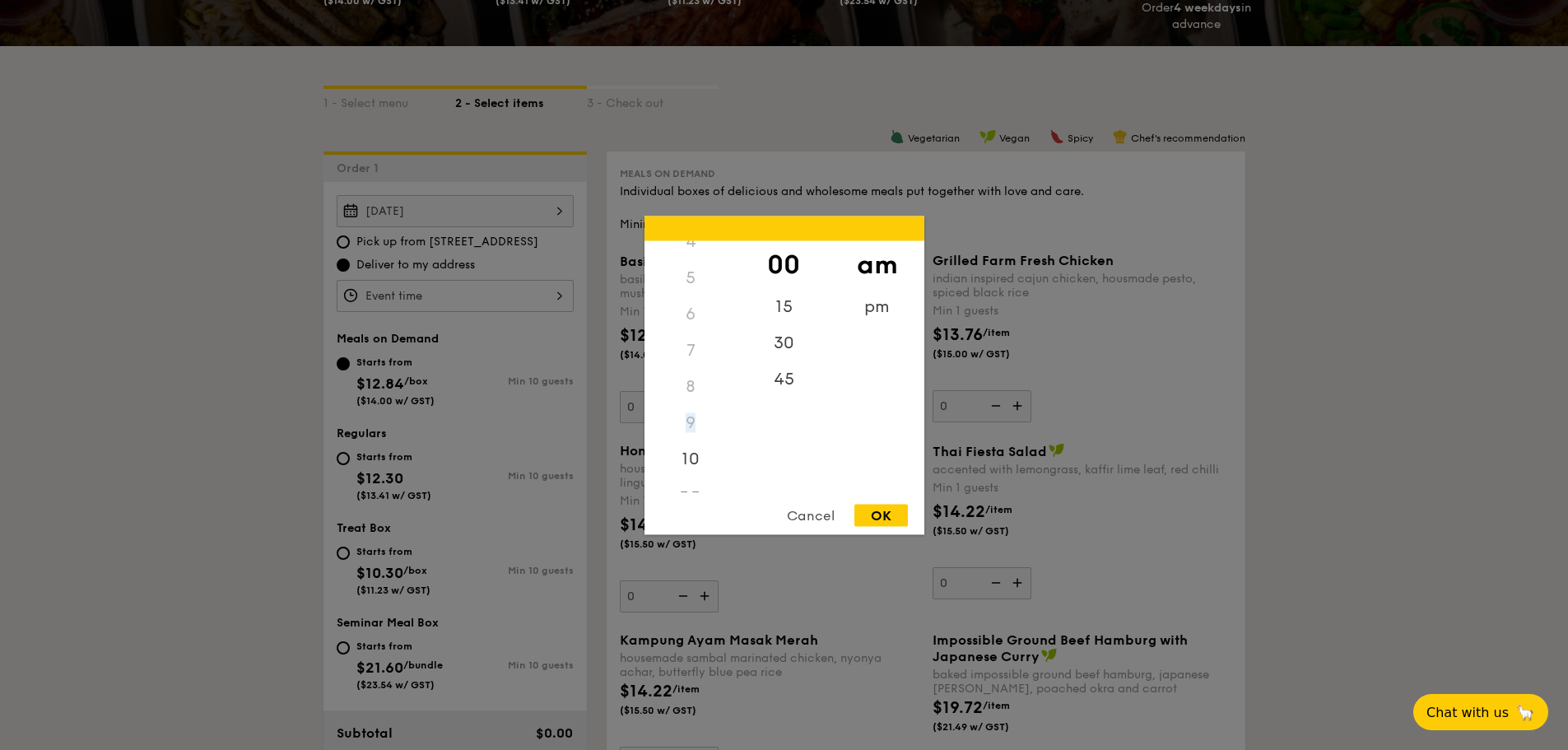
click at [690, 421] on div "9" at bounding box center [691, 421] width 93 height 36
drag, startPoint x: 891, startPoint y: 524, endPoint x: 891, endPoint y: 509, distance: 15.0
click at [891, 509] on div "OK" at bounding box center [880, 514] width 54 height 22
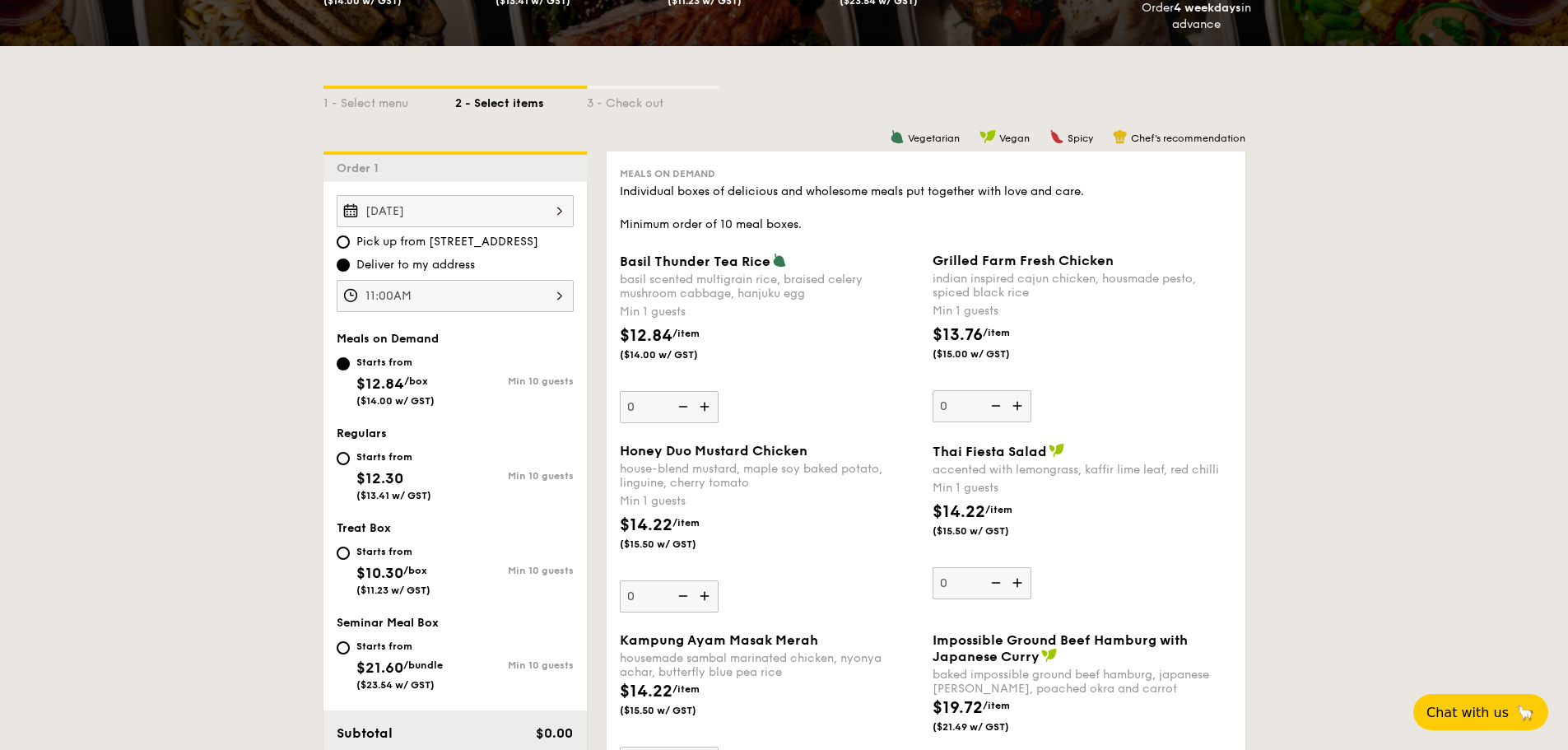
click at [549, 291] on input "11:00AM" at bounding box center [455, 295] width 237 height 32
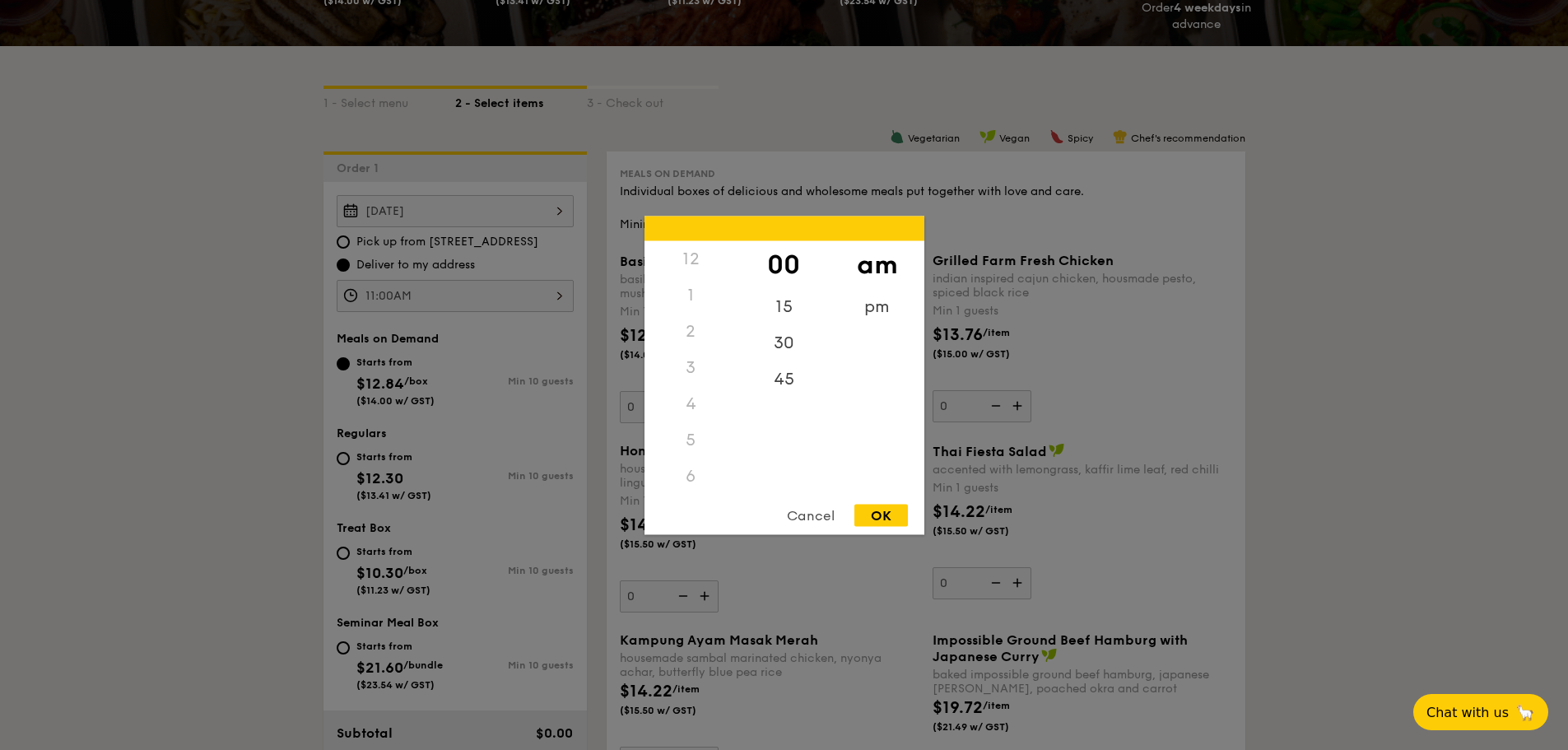
scroll to position [195, 0]
click at [695, 412] on div "10" at bounding box center [691, 431] width 93 height 48
click at [694, 430] on div "10" at bounding box center [691, 431] width 93 height 48
click at [688, 390] on div "9" at bounding box center [691, 389] width 93 height 36
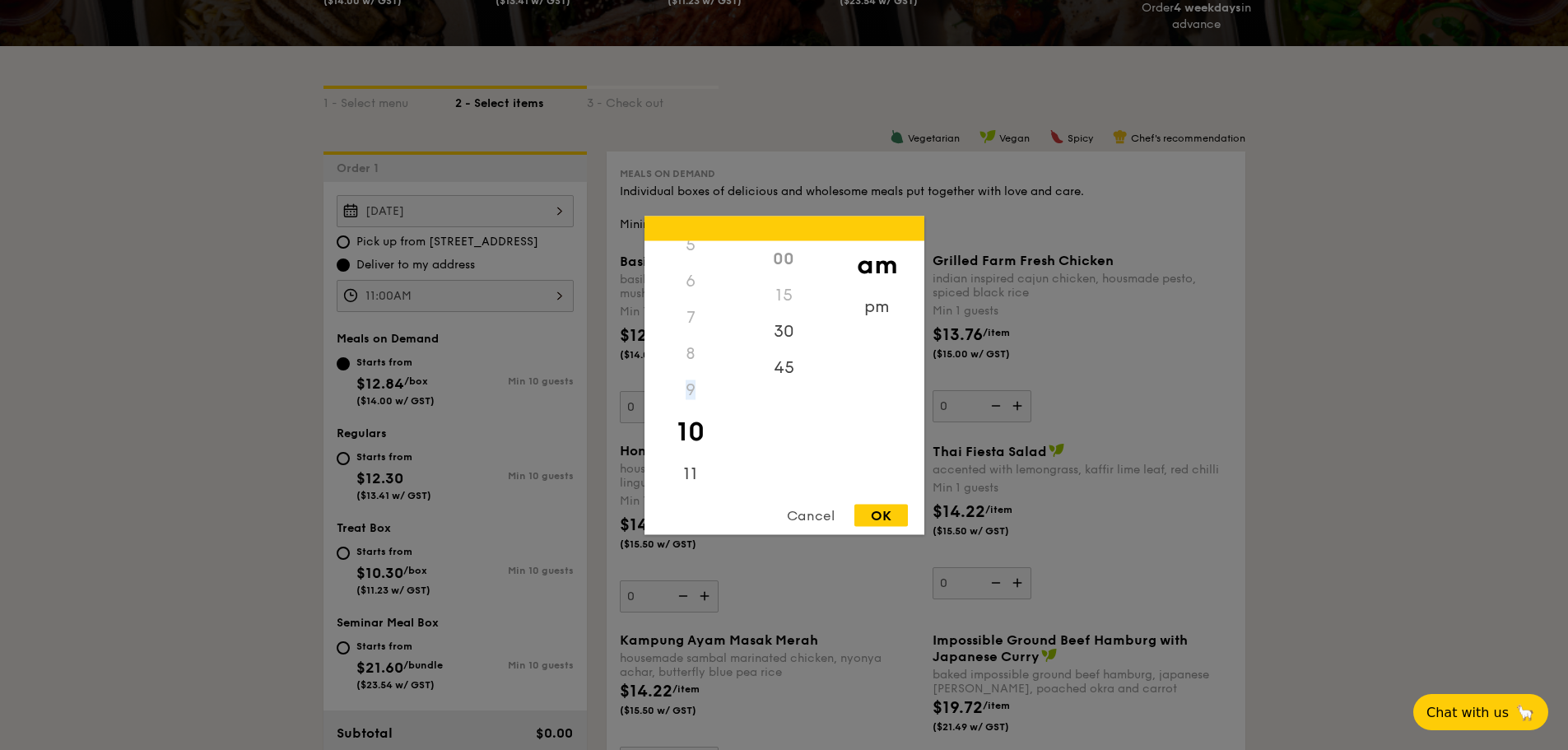
click at [688, 390] on div "9" at bounding box center [691, 389] width 93 height 36
click at [889, 519] on div "OK" at bounding box center [880, 514] width 54 height 22
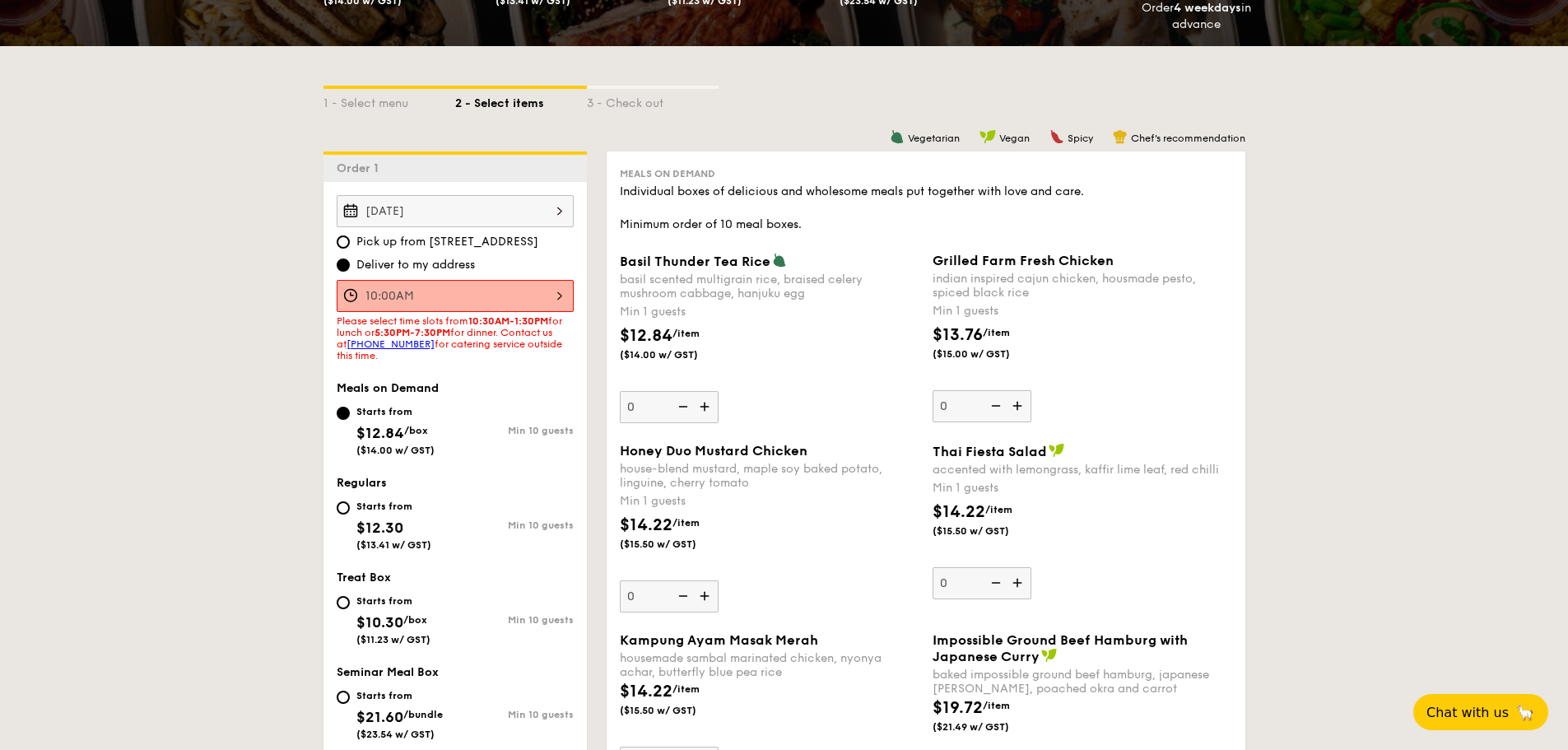
click at [522, 388] on div "Meals on Demand" at bounding box center [455, 388] width 237 height 14
click at [558, 293] on input "10:00AM" at bounding box center [455, 295] width 237 height 32
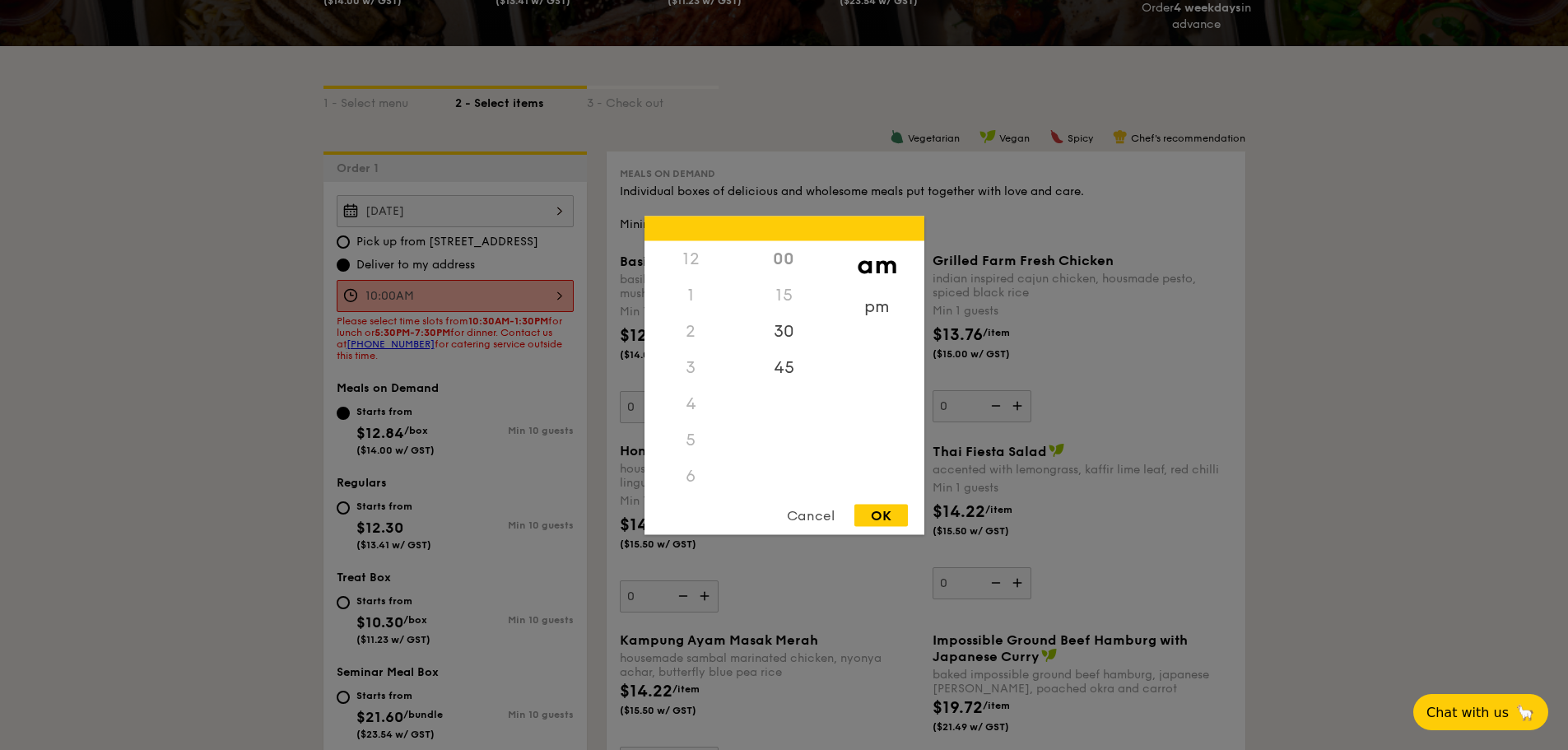
scroll to position [181, 0]
click at [781, 328] on div "30" at bounding box center [784, 336] width 93 height 48
click at [887, 516] on div "OK" at bounding box center [880, 514] width 54 height 22
type input "10:30AM"
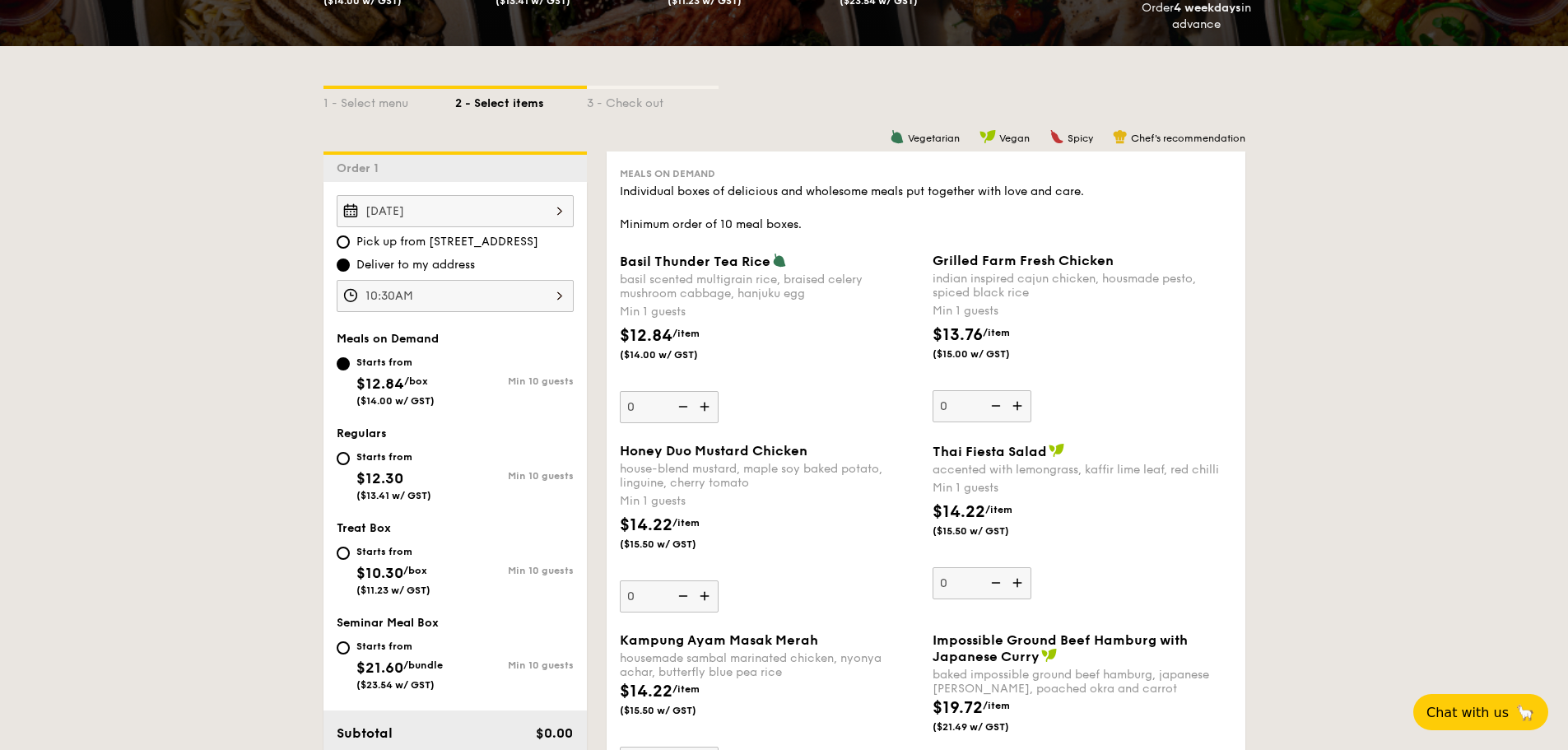
scroll to position [0, 0]
